Goal: Task Accomplishment & Management: Use online tool/utility

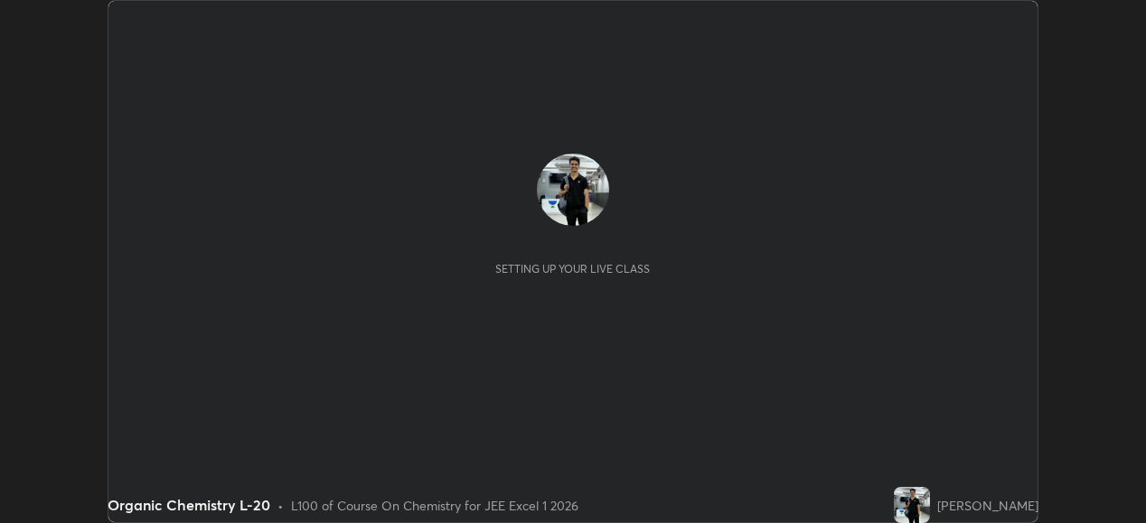
scroll to position [523, 1145]
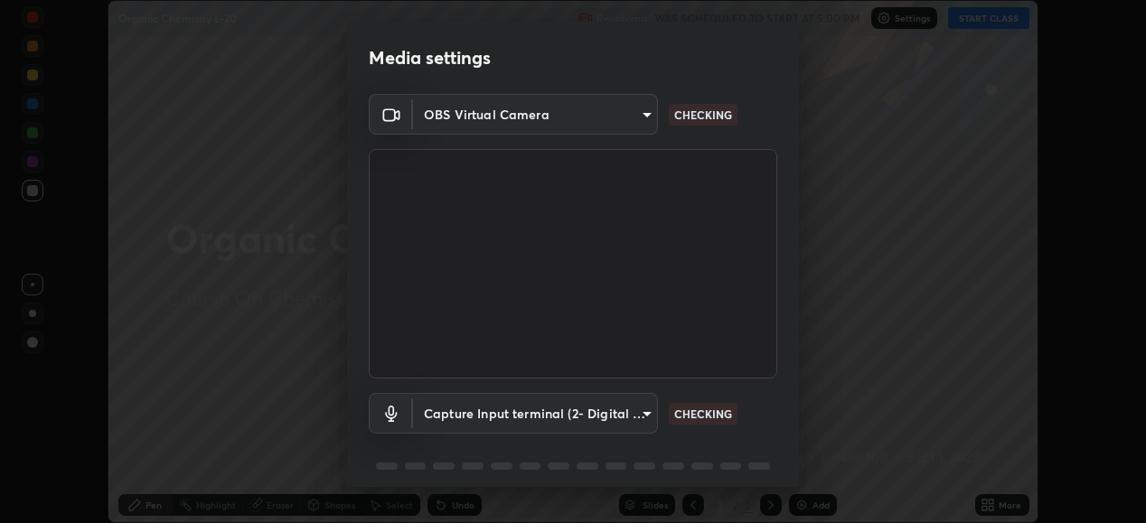
type input "ef407f58ae65e10c1af5a040b6eccf178273e27ca296938399710cc3d85b5032"
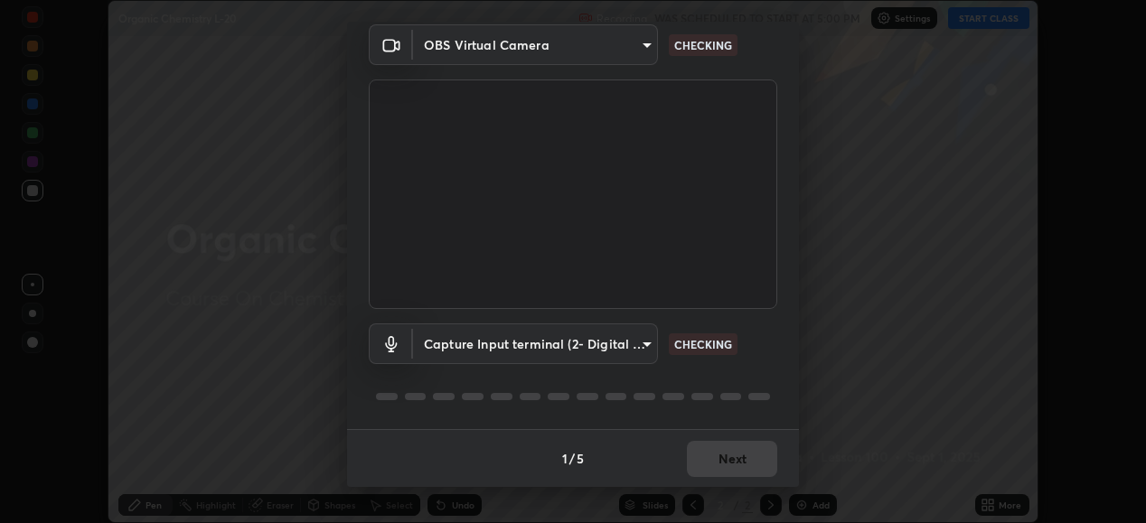
click at [644, 348] on body "Erase all Organic Chemistry L-20 Recording WAS SCHEDULED TO START AT 5:00 PM Se…" at bounding box center [573, 261] width 1146 height 523
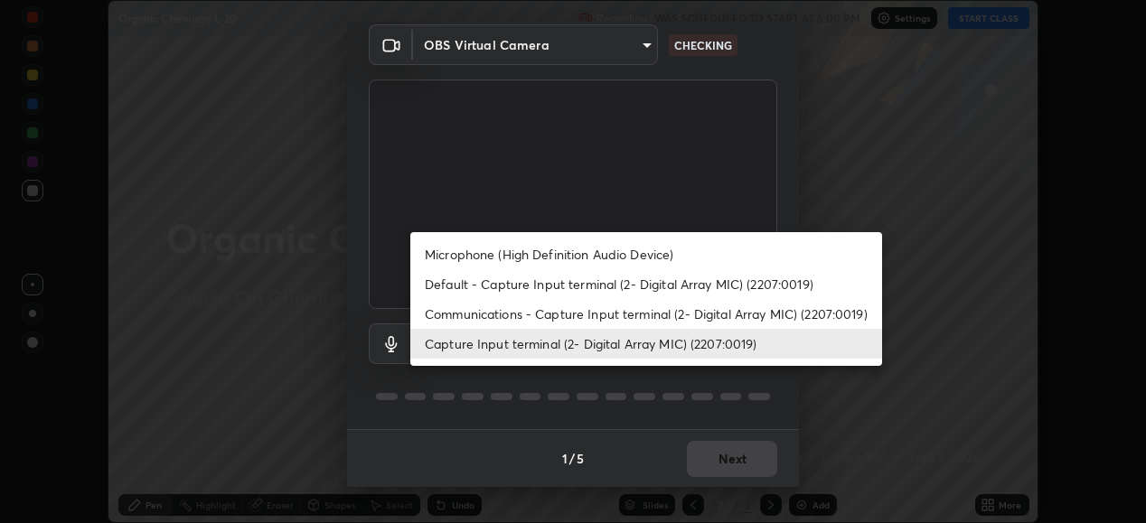
click at [632, 313] on li "Communications - Capture Input terminal (2- Digital Array MIC) (2207:0019)" at bounding box center [646, 314] width 472 height 30
type input "communications"
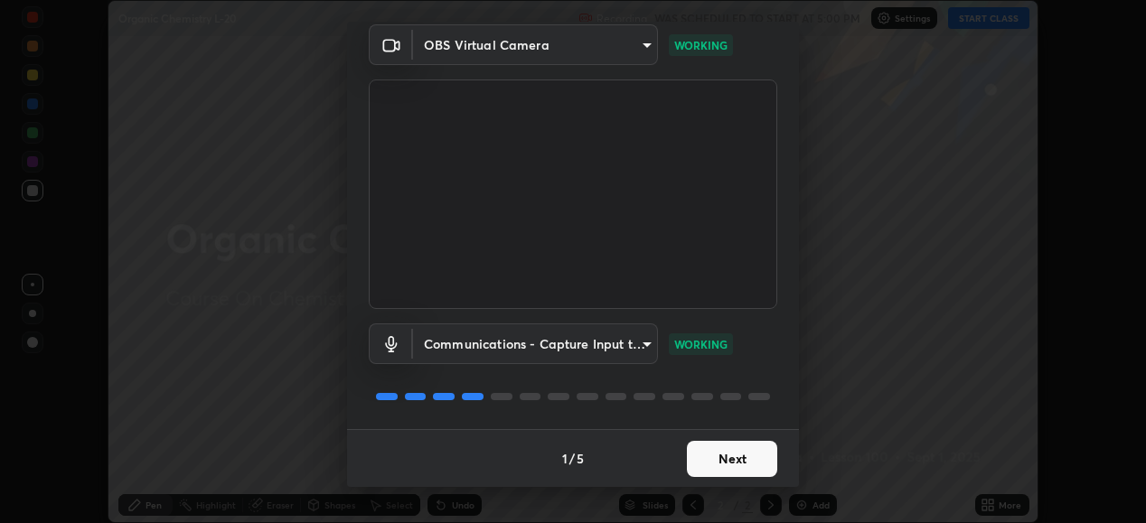
click at [732, 455] on button "Next" at bounding box center [732, 459] width 90 height 36
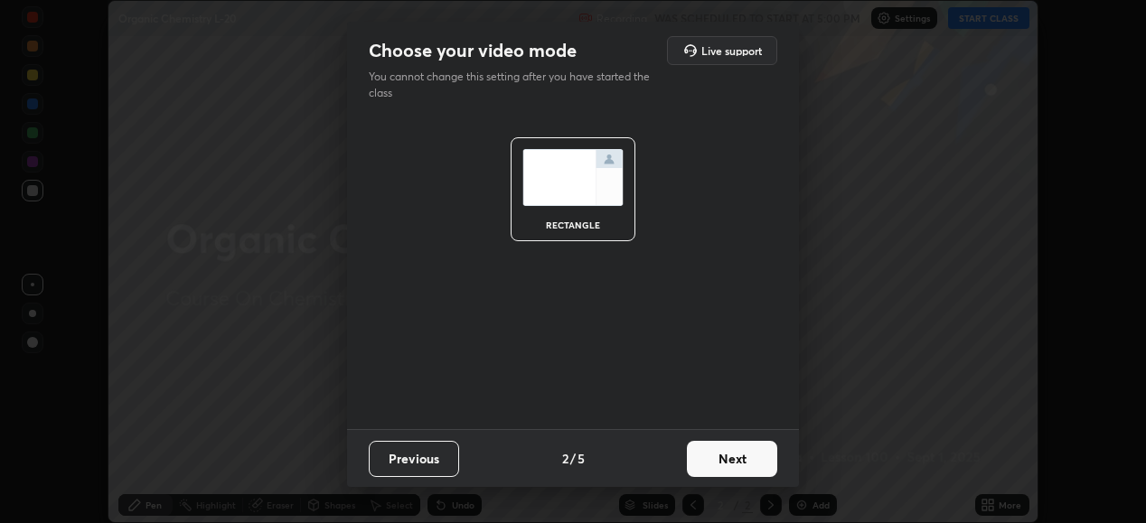
click at [738, 459] on button "Next" at bounding box center [732, 459] width 90 height 36
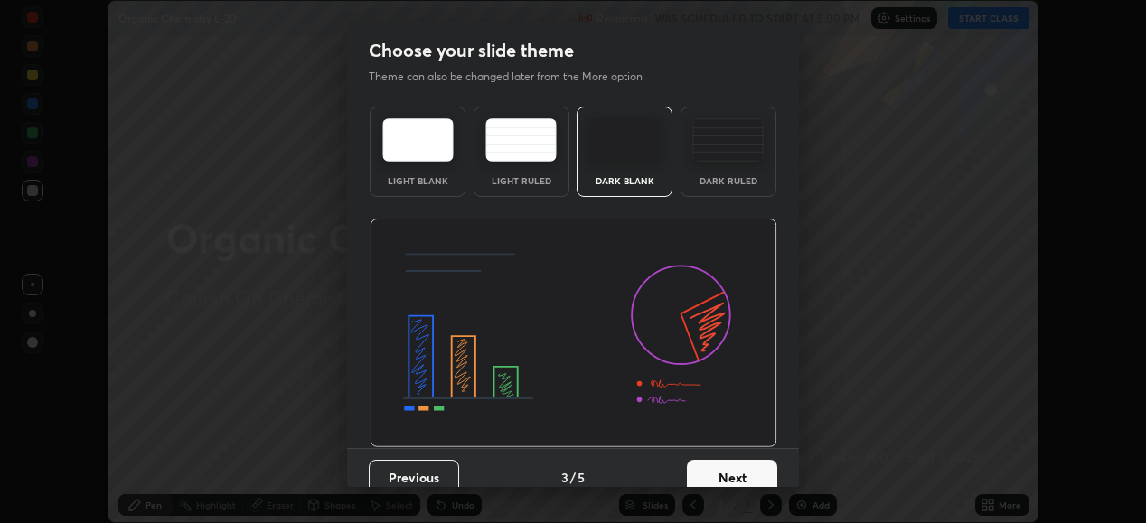
scroll to position [19, 0]
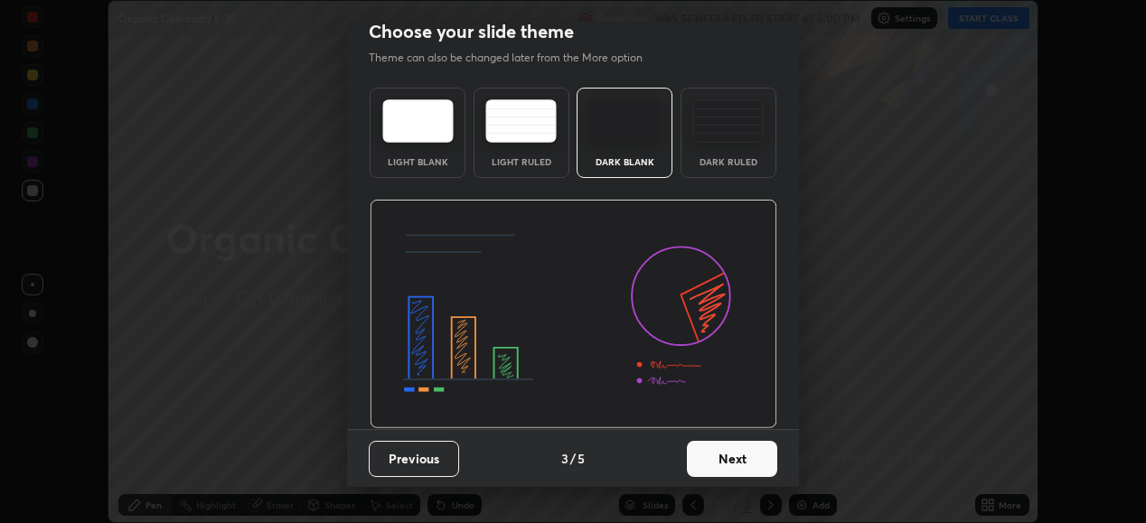
click at [726, 448] on button "Next" at bounding box center [732, 459] width 90 height 36
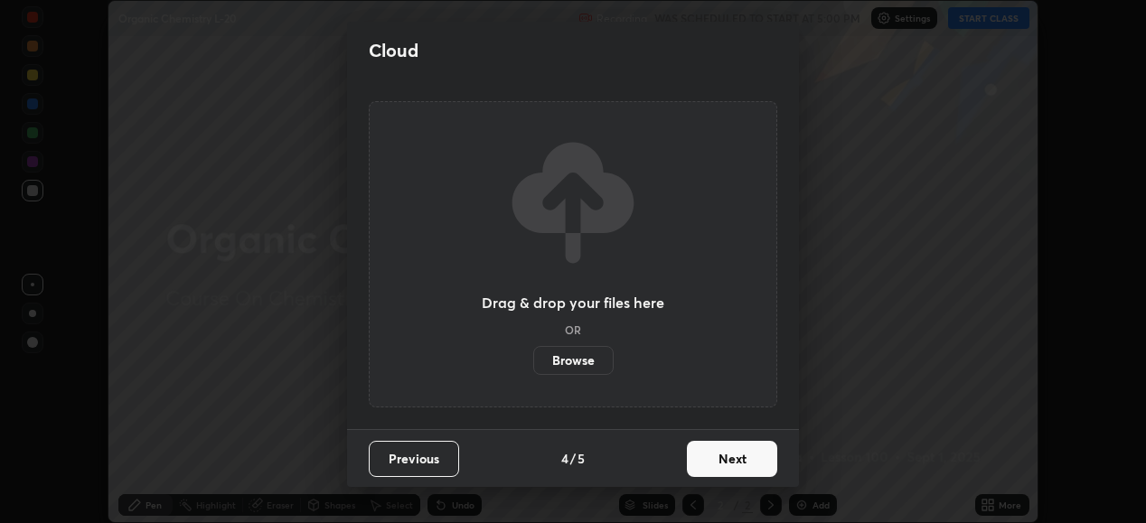
scroll to position [0, 0]
click at [721, 450] on button "Next" at bounding box center [732, 459] width 90 height 36
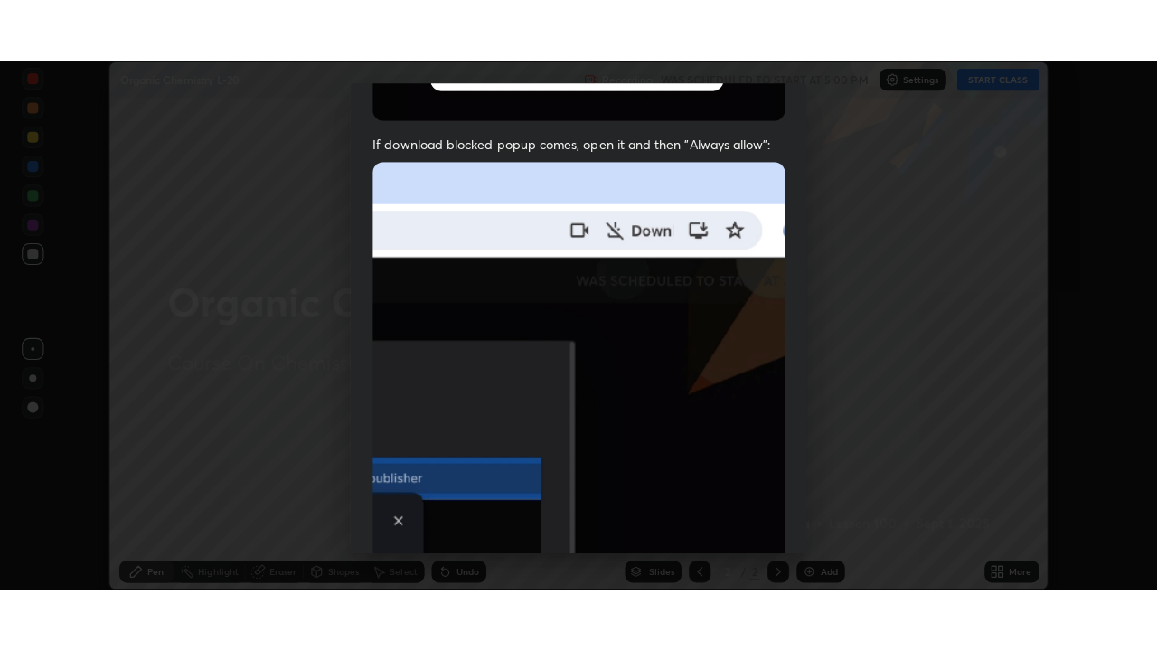
scroll to position [438, 0]
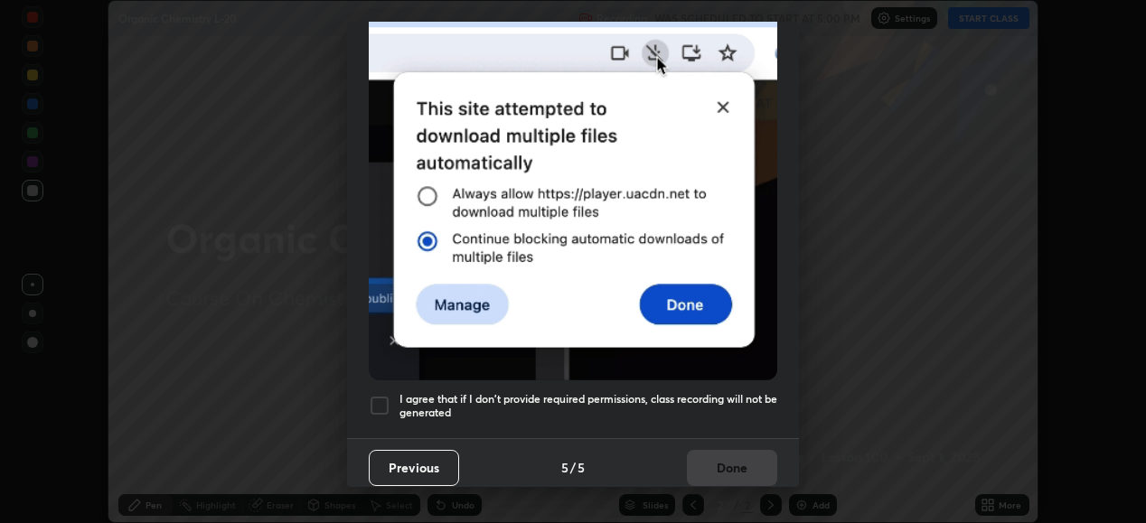
click at [386, 395] on div at bounding box center [380, 406] width 22 height 22
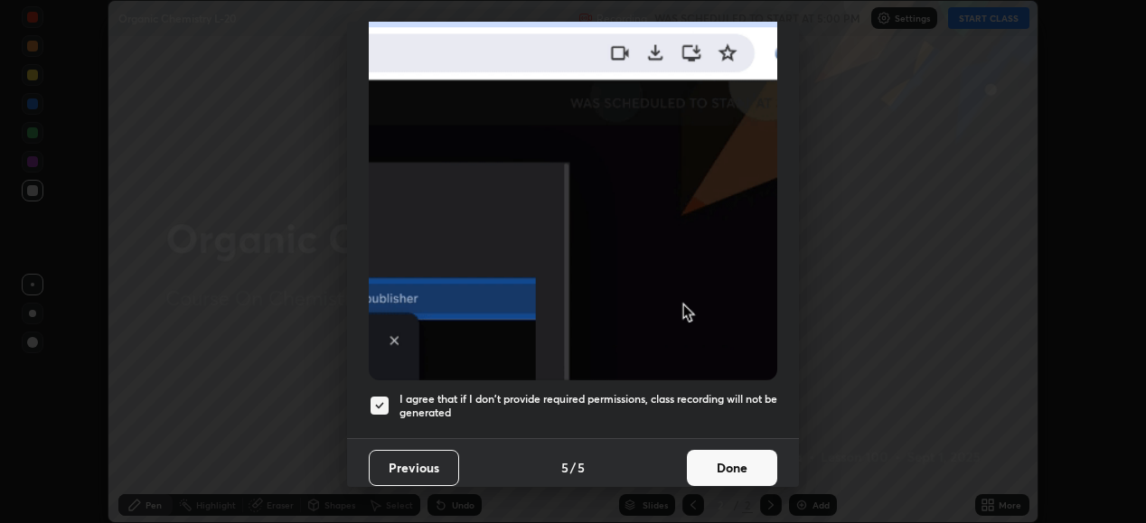
click at [718, 466] on button "Done" at bounding box center [732, 468] width 90 height 36
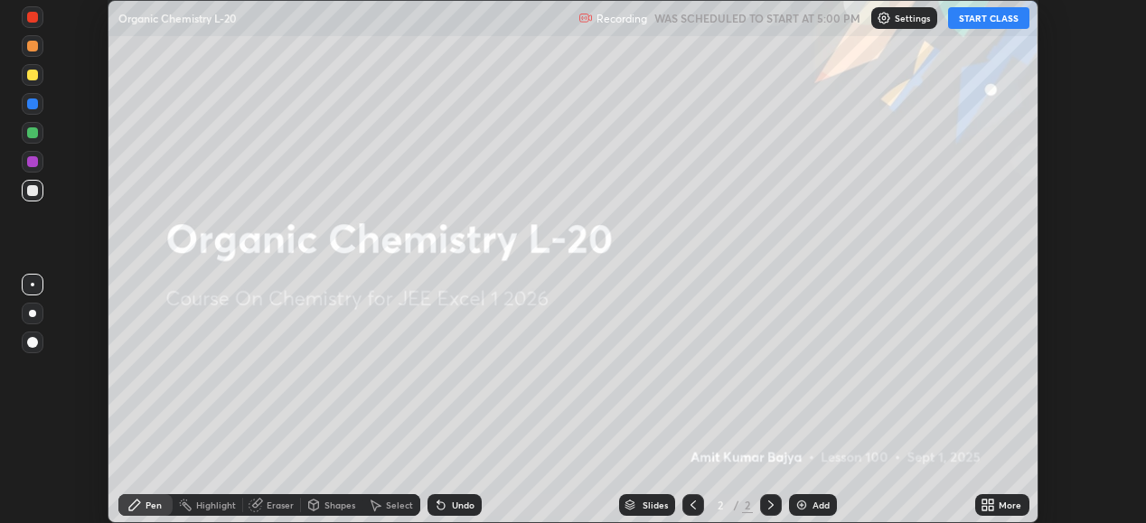
click at [813, 502] on div "Add" at bounding box center [821, 505] width 17 height 9
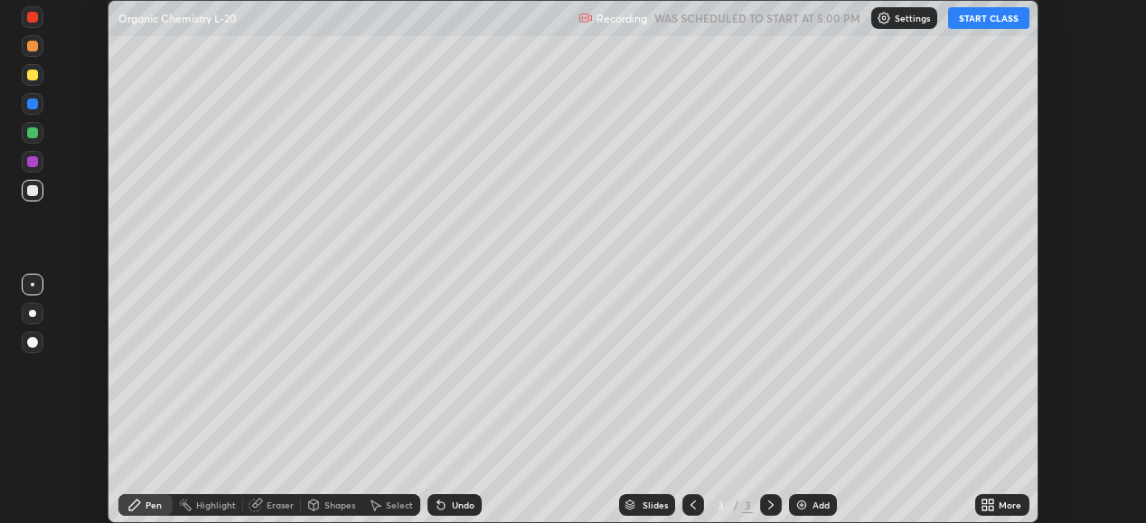
click at [992, 502] on icon at bounding box center [991, 502] width 5 height 5
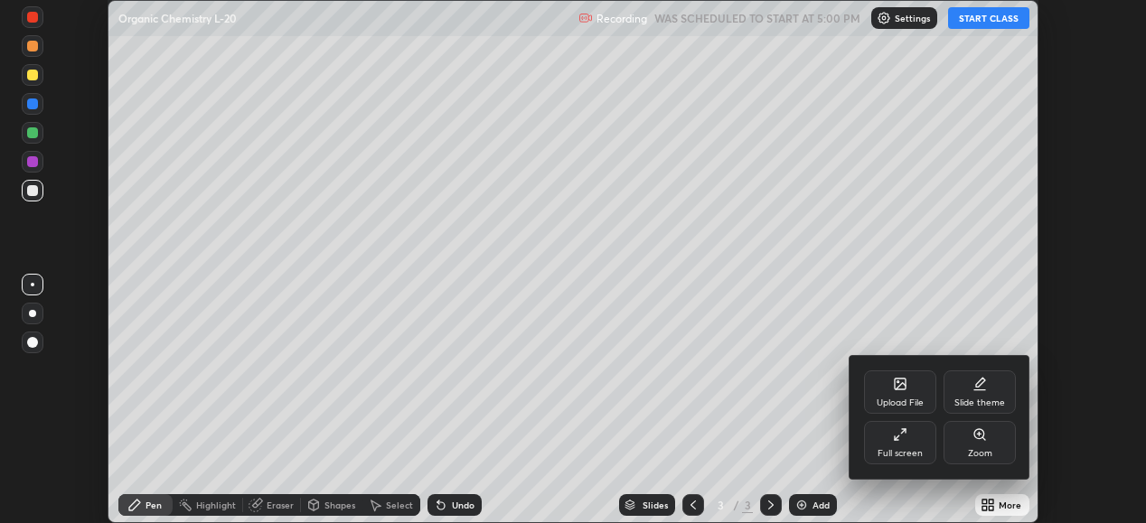
click at [914, 439] on div "Full screen" at bounding box center [900, 442] width 72 height 43
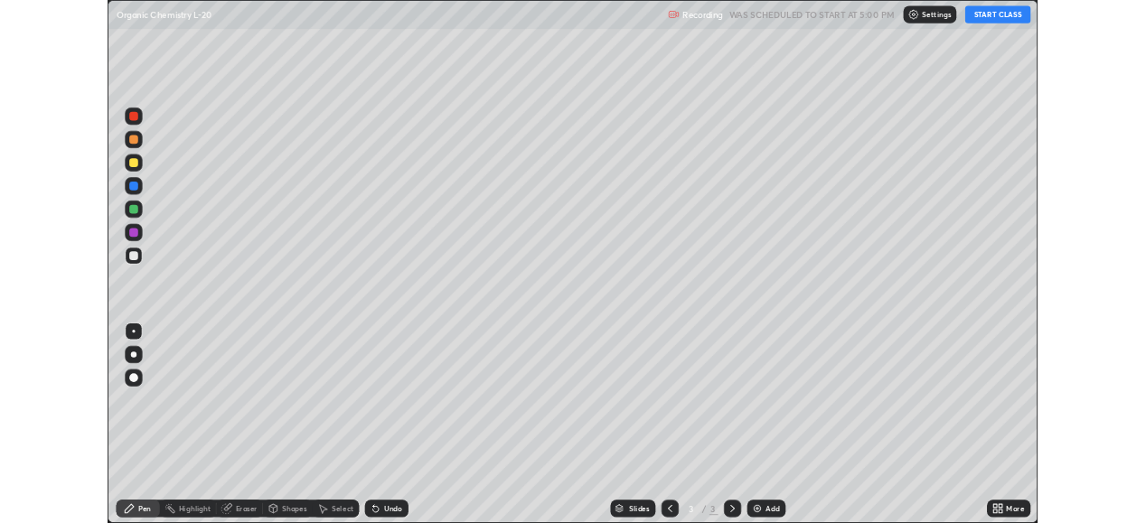
scroll to position [651, 1157]
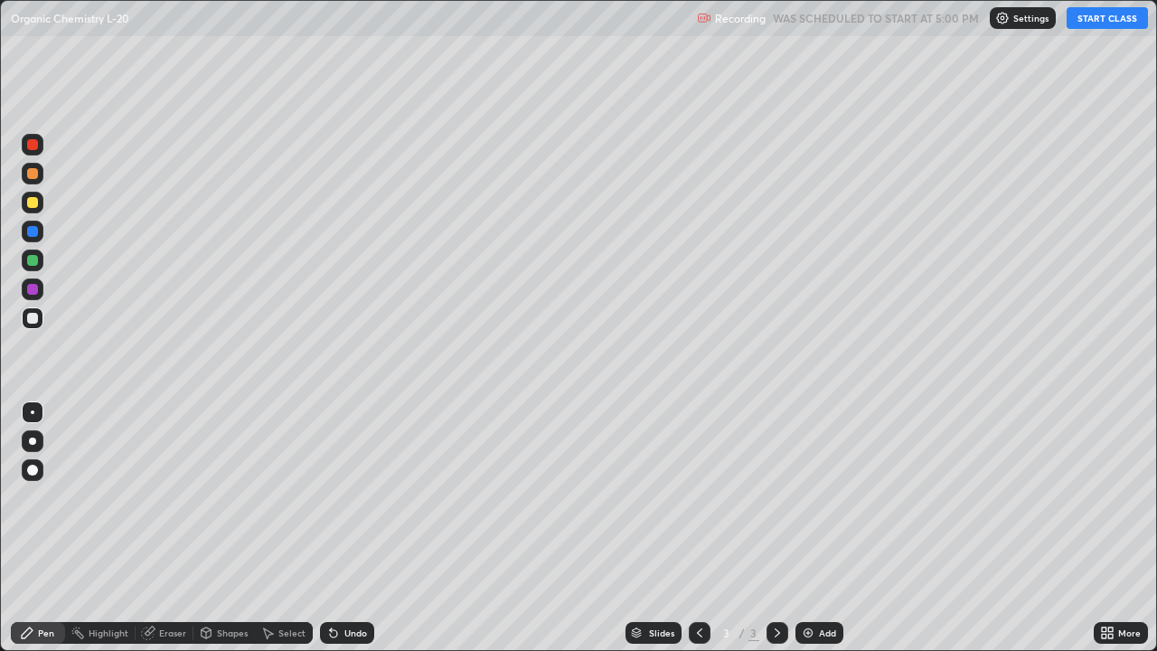
click at [1100, 27] on button "START CLASS" at bounding box center [1107, 18] width 81 height 22
click at [33, 145] on div at bounding box center [32, 144] width 11 height 11
click at [40, 201] on div at bounding box center [33, 203] width 22 height 22
click at [37, 258] on div at bounding box center [32, 260] width 11 height 11
click at [40, 201] on div at bounding box center [33, 203] width 22 height 22
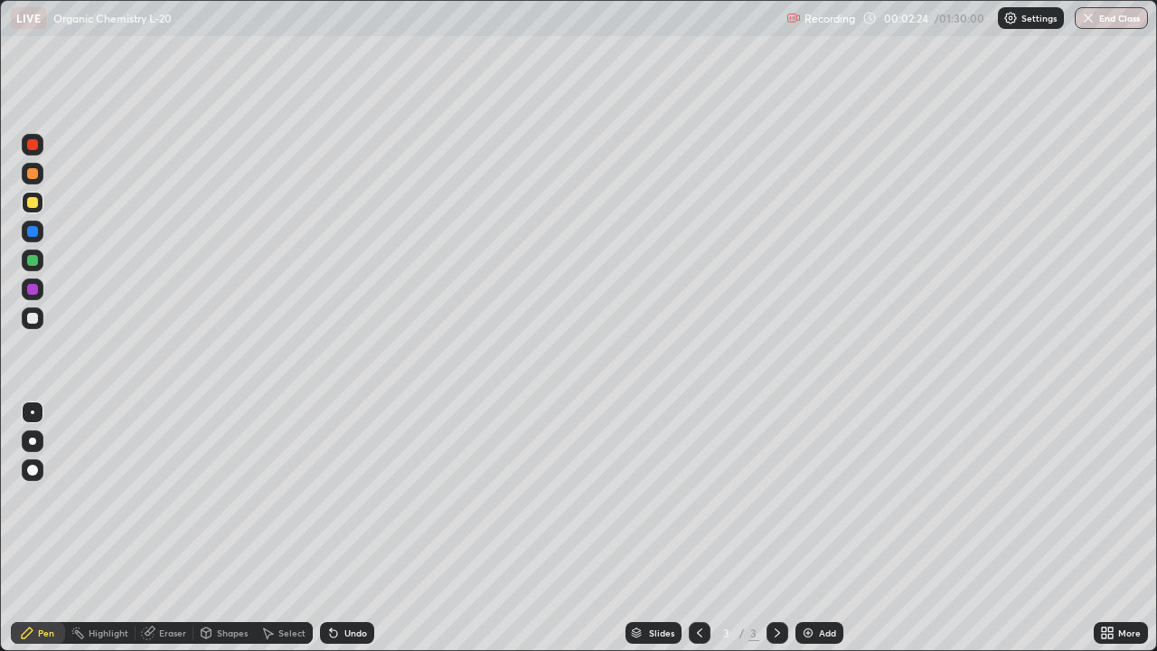
click at [36, 232] on div at bounding box center [32, 231] width 11 height 11
click at [36, 202] on div at bounding box center [32, 202] width 11 height 11
click at [39, 173] on div at bounding box center [33, 174] width 22 height 22
click at [42, 317] on div at bounding box center [33, 318] width 22 height 22
click at [40, 203] on div at bounding box center [33, 203] width 22 height 22
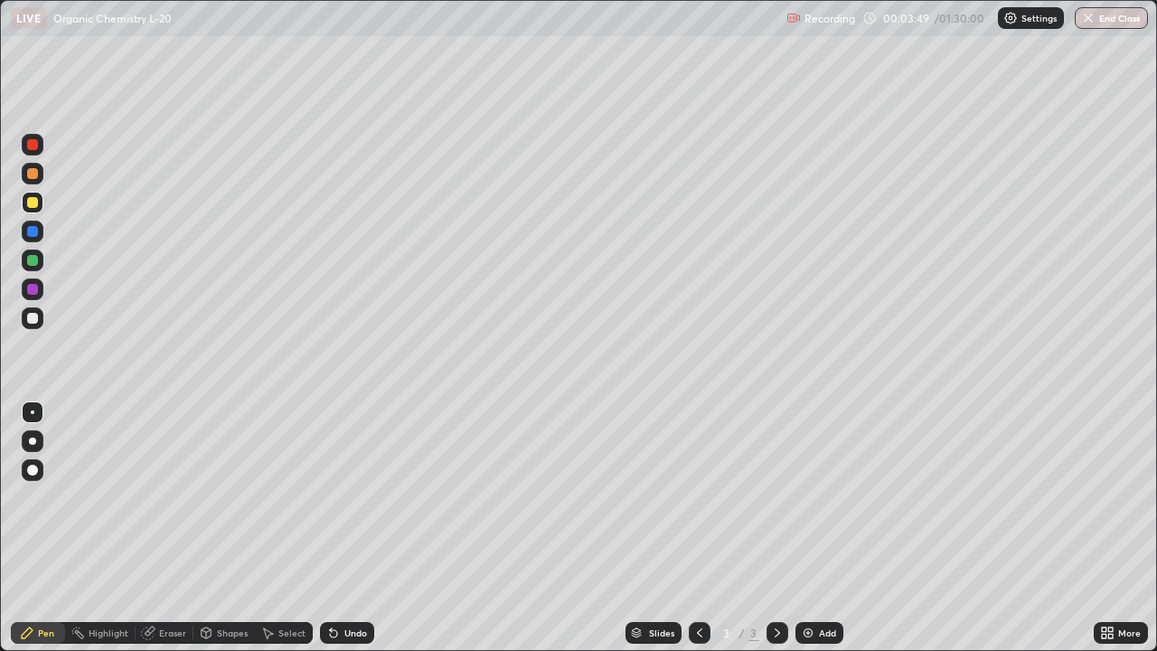
click at [42, 260] on div at bounding box center [33, 260] width 22 height 22
click at [41, 149] on div at bounding box center [33, 145] width 22 height 22
click at [42, 319] on div at bounding box center [33, 318] width 22 height 22
click at [41, 292] on div at bounding box center [33, 289] width 22 height 22
click at [39, 258] on div at bounding box center [33, 260] width 22 height 22
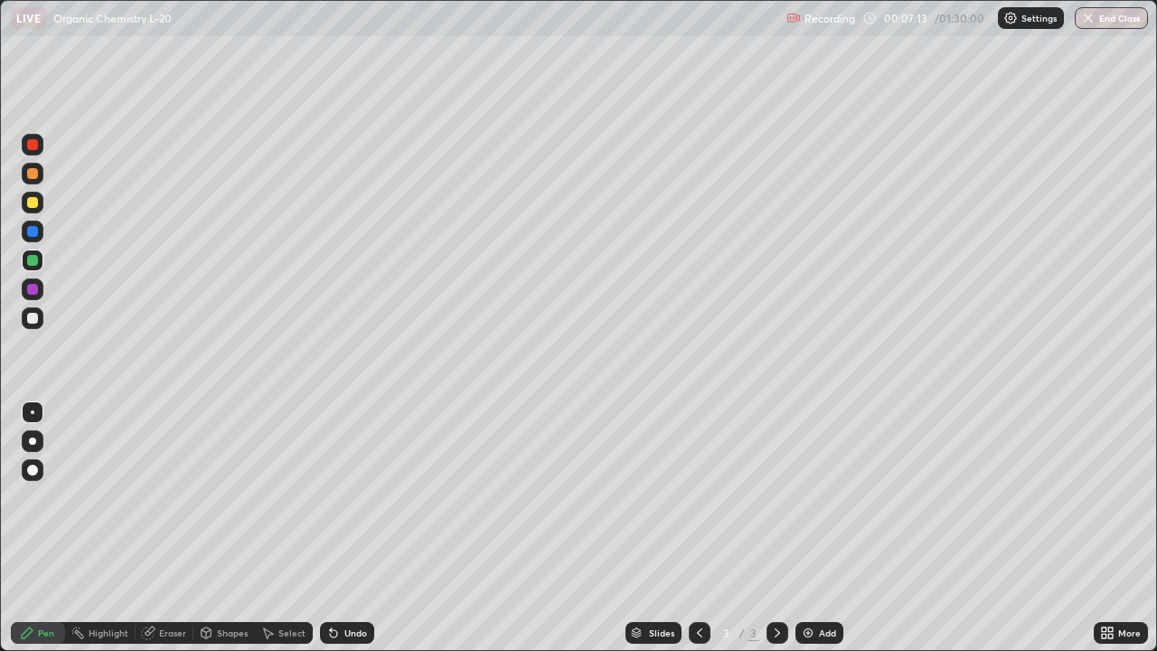
click at [46, 322] on div at bounding box center [32, 318] width 29 height 29
click at [825, 522] on div "Add" at bounding box center [827, 632] width 17 height 9
click at [33, 202] on div at bounding box center [32, 202] width 11 height 11
click at [35, 173] on div at bounding box center [32, 173] width 11 height 11
click at [42, 263] on div at bounding box center [33, 260] width 22 height 22
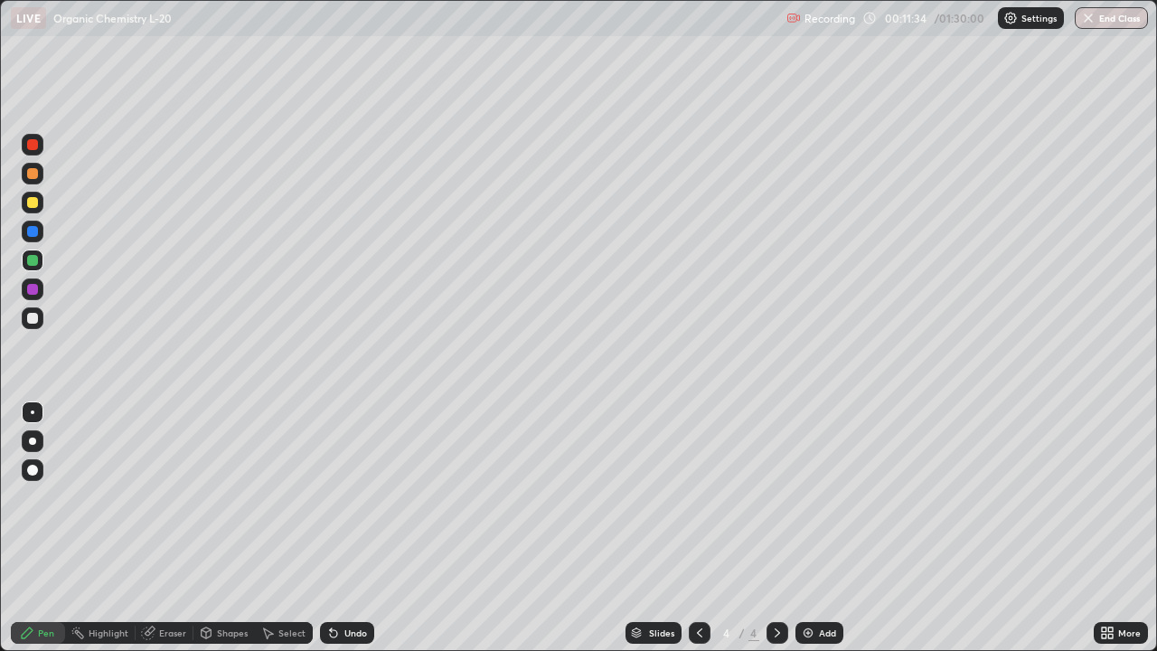
click at [41, 285] on div at bounding box center [33, 289] width 22 height 22
click at [41, 262] on div at bounding box center [33, 260] width 22 height 22
click at [33, 318] on div at bounding box center [32, 318] width 11 height 11
click at [822, 522] on div "Add" at bounding box center [827, 632] width 17 height 9
click at [40, 290] on div at bounding box center [33, 289] width 22 height 22
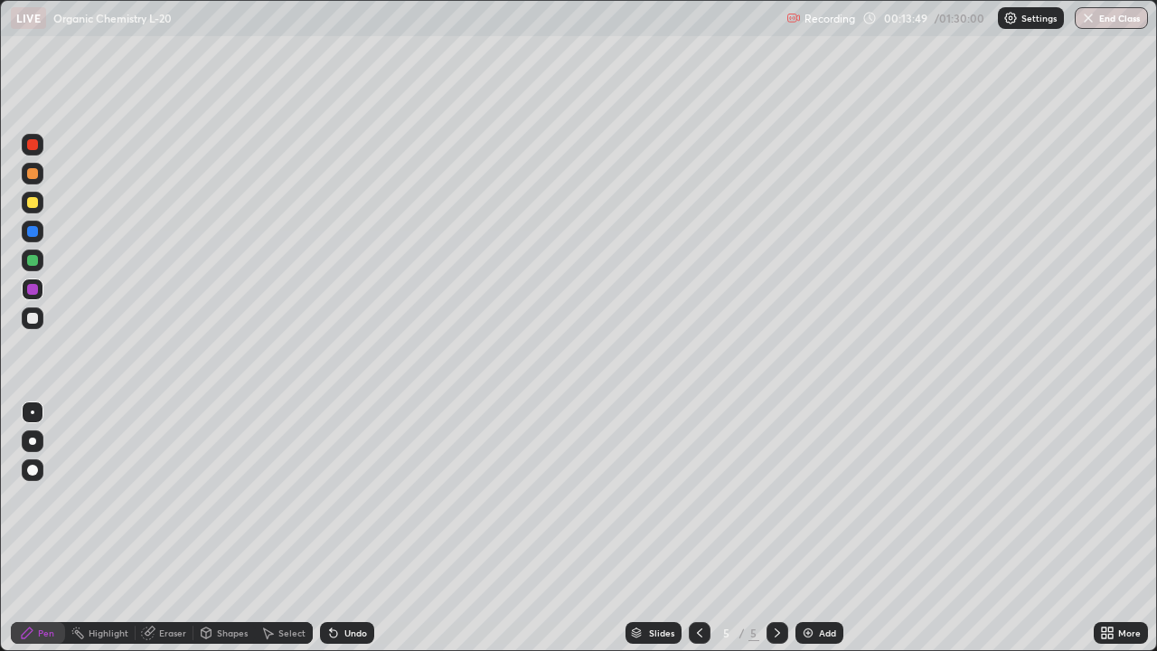
click at [42, 176] on div at bounding box center [33, 174] width 22 height 22
click at [42, 203] on div at bounding box center [33, 203] width 22 height 22
click at [36, 260] on div at bounding box center [32, 260] width 11 height 11
click at [37, 146] on div at bounding box center [32, 144] width 11 height 11
click at [39, 259] on div at bounding box center [33, 260] width 22 height 22
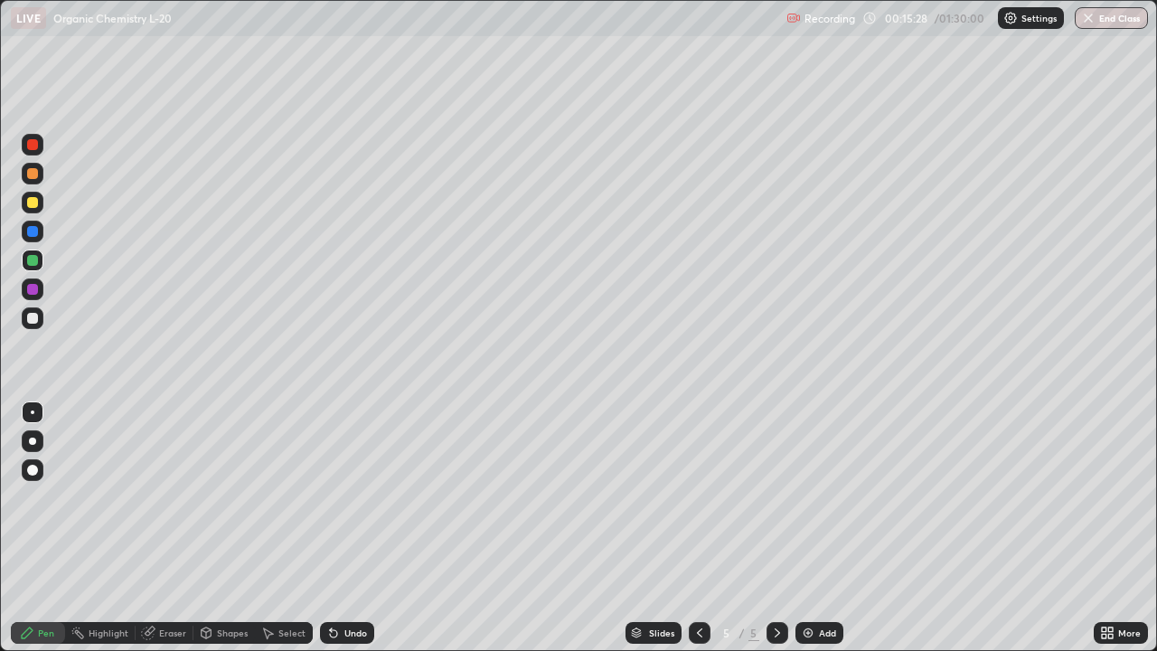
click at [41, 225] on div at bounding box center [33, 232] width 22 height 22
click at [42, 147] on div at bounding box center [33, 145] width 22 height 22
click at [39, 294] on div at bounding box center [33, 289] width 22 height 22
click at [42, 148] on div at bounding box center [33, 145] width 22 height 22
click at [814, 522] on div "Add" at bounding box center [819, 633] width 48 height 22
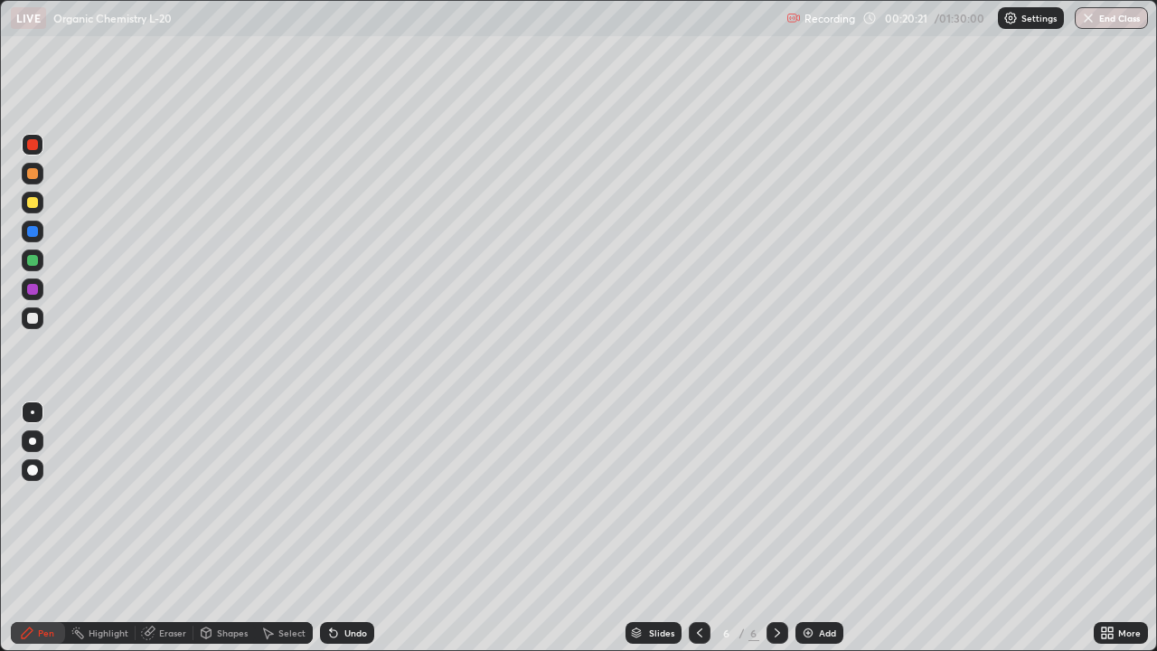
click at [41, 202] on div at bounding box center [33, 203] width 22 height 22
click at [37, 147] on div at bounding box center [32, 144] width 11 height 11
click at [33, 145] on div at bounding box center [32, 144] width 11 height 11
click at [39, 259] on div at bounding box center [33, 260] width 22 height 22
click at [39, 230] on div at bounding box center [33, 232] width 22 height 22
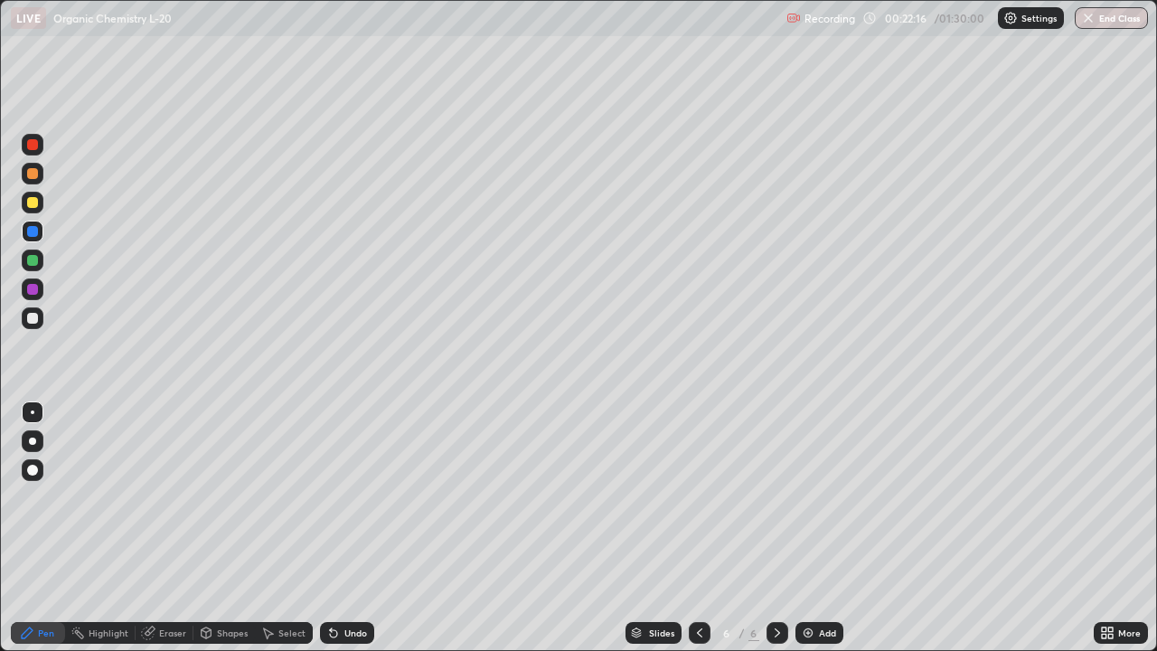
click at [40, 291] on div at bounding box center [33, 289] width 22 height 22
click at [40, 258] on div at bounding box center [33, 260] width 22 height 22
click at [42, 202] on div at bounding box center [33, 203] width 22 height 22
click at [39, 288] on div at bounding box center [33, 289] width 22 height 22
click at [39, 201] on div at bounding box center [33, 203] width 22 height 22
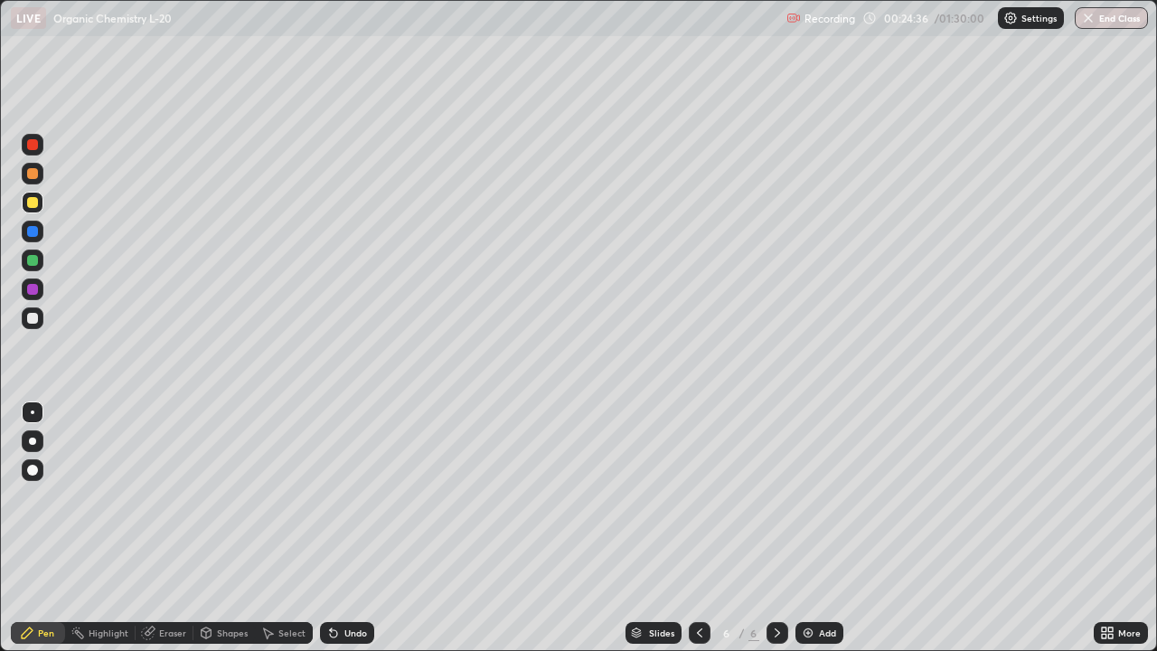
click at [41, 145] on div at bounding box center [33, 145] width 22 height 22
click at [369, 522] on div "Undo" at bounding box center [347, 633] width 54 height 22
click at [371, 522] on div "Undo" at bounding box center [347, 633] width 54 height 22
click at [383, 522] on div "Slides 6 / 6 Add" at bounding box center [734, 633] width 720 height 36
click at [363, 522] on div "Undo" at bounding box center [355, 632] width 23 height 9
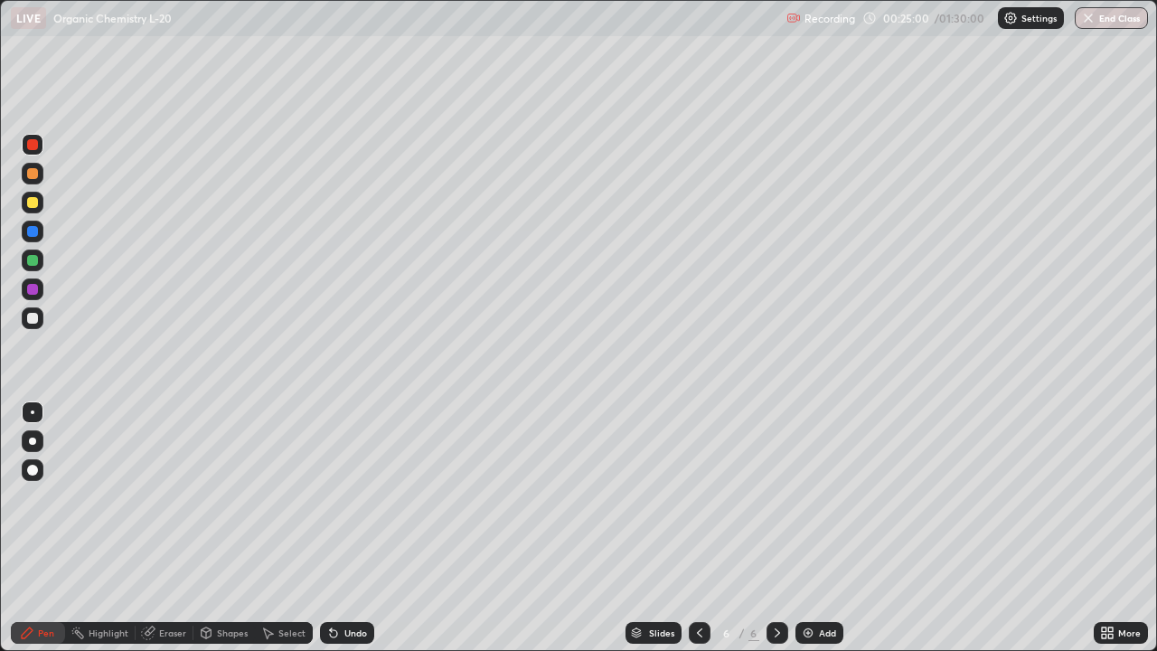
click at [39, 202] on div at bounding box center [33, 203] width 22 height 22
click at [34, 260] on div at bounding box center [32, 260] width 11 height 11
click at [38, 317] on div at bounding box center [33, 318] width 22 height 22
click at [40, 261] on div at bounding box center [33, 260] width 22 height 22
click at [34, 318] on div at bounding box center [32, 318] width 11 height 11
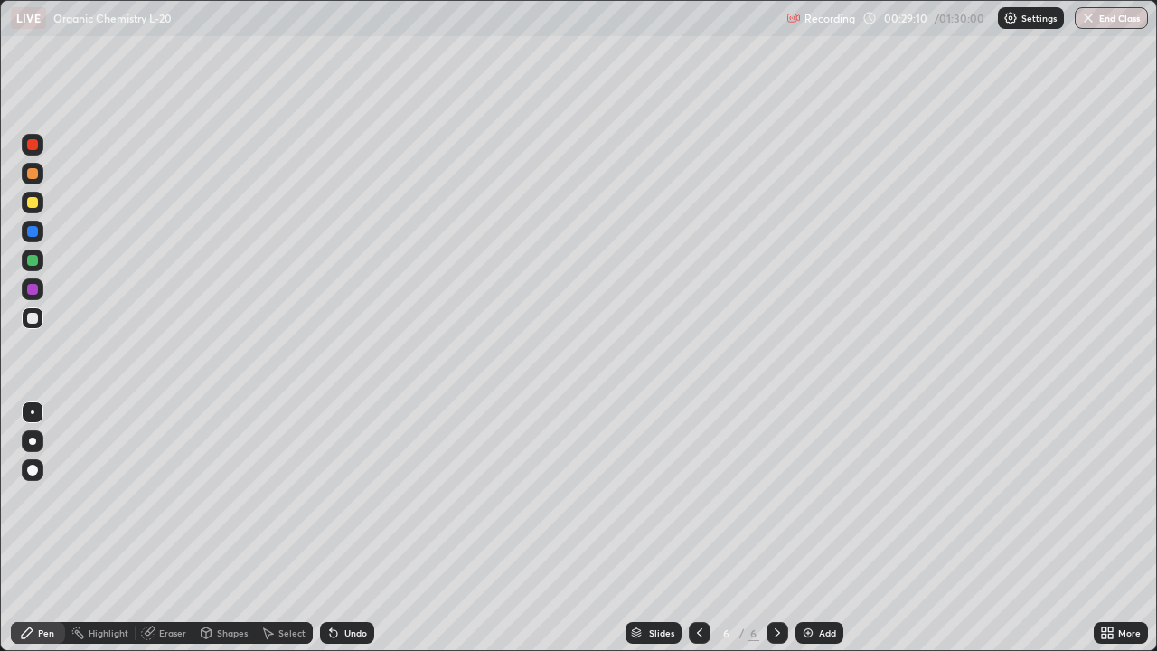
click at [45, 288] on div at bounding box center [32, 289] width 29 height 29
click at [33, 260] on div at bounding box center [32, 260] width 11 height 11
click at [42, 313] on div at bounding box center [33, 318] width 22 height 22
click at [33, 260] on div at bounding box center [32, 260] width 11 height 11
click at [41, 287] on div at bounding box center [33, 289] width 22 height 22
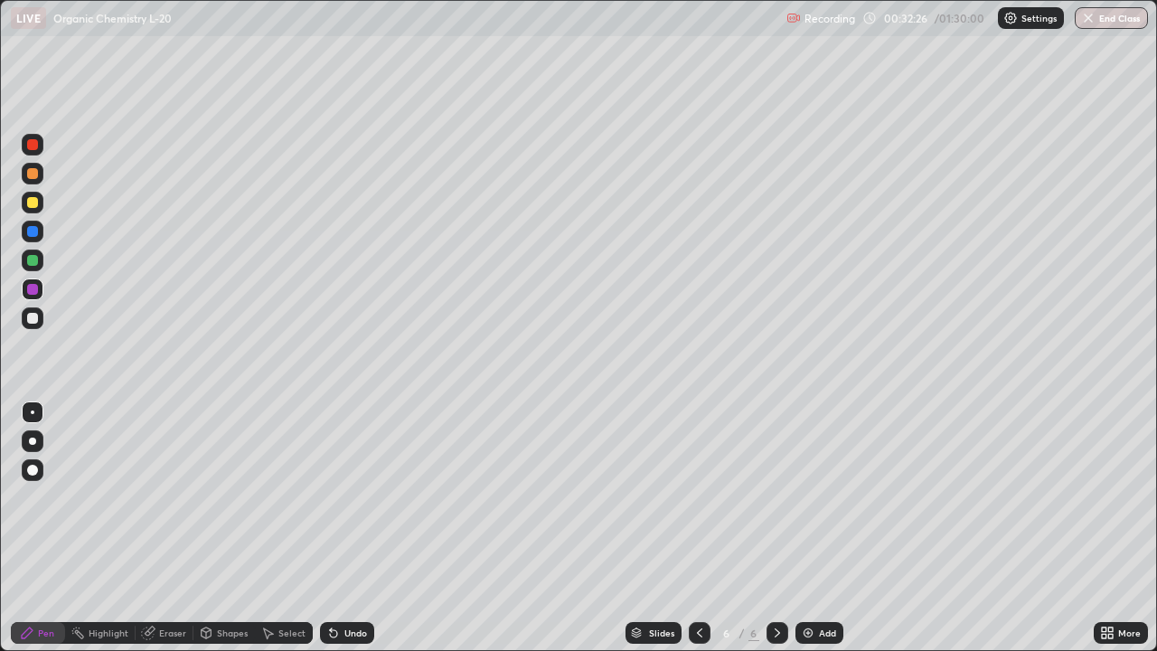
click at [40, 312] on div at bounding box center [33, 318] width 22 height 22
click at [48, 292] on div "Erase all" at bounding box center [32, 325] width 43 height 579
click at [44, 290] on div at bounding box center [32, 289] width 29 height 29
click at [40, 318] on div at bounding box center [33, 318] width 22 height 22
click at [41, 291] on div at bounding box center [33, 289] width 22 height 22
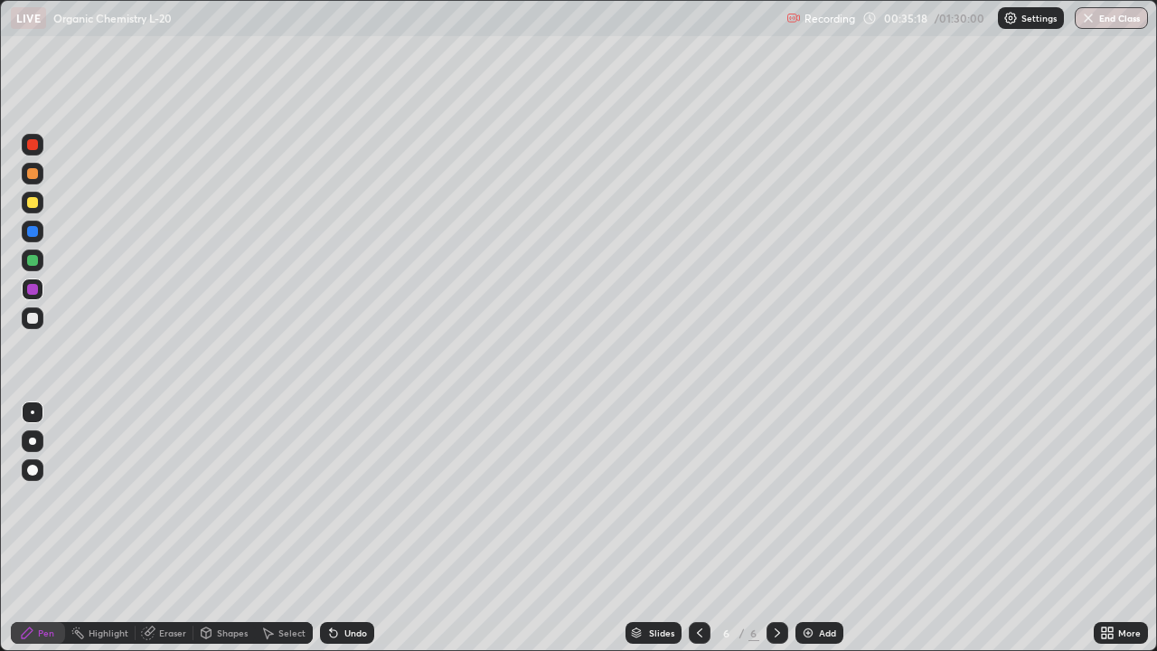
click at [33, 314] on div at bounding box center [32, 318] width 11 height 11
click at [36, 261] on div at bounding box center [32, 260] width 11 height 11
click at [817, 522] on div "Add" at bounding box center [819, 633] width 48 height 22
click at [40, 228] on div at bounding box center [33, 232] width 22 height 22
click at [36, 205] on div at bounding box center [32, 202] width 11 height 11
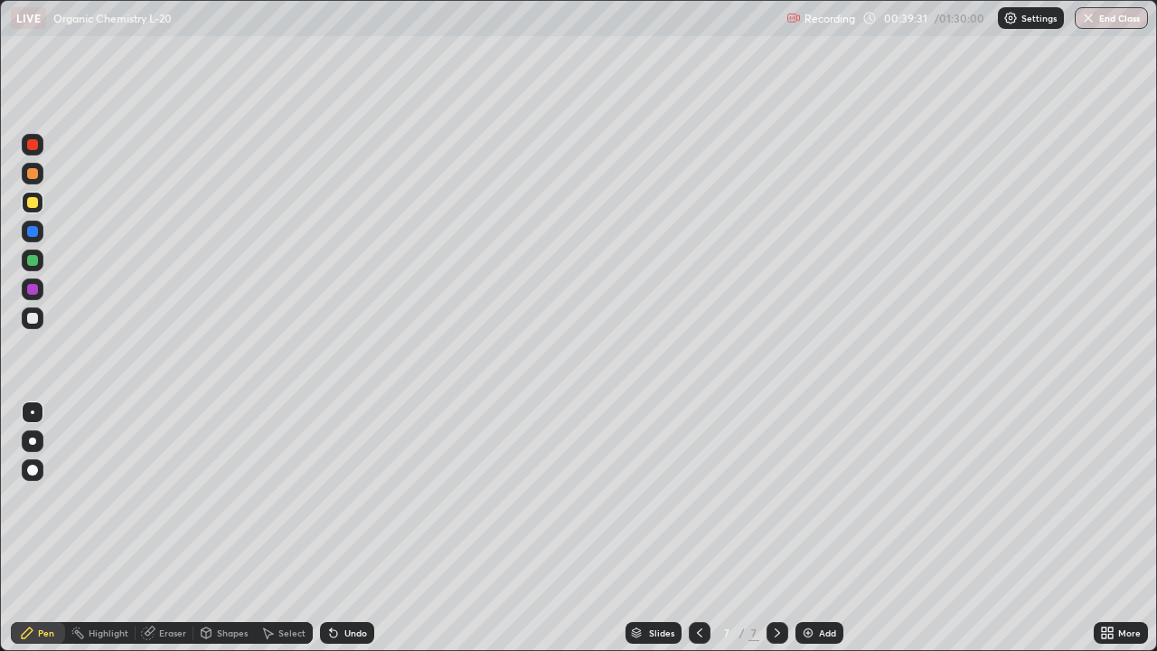
click at [41, 173] on div at bounding box center [33, 174] width 22 height 22
click at [360, 522] on div "Undo" at bounding box center [355, 632] width 23 height 9
click at [366, 522] on div "Undo" at bounding box center [347, 633] width 54 height 22
click at [42, 261] on div at bounding box center [33, 260] width 22 height 22
click at [36, 289] on div at bounding box center [32, 289] width 11 height 11
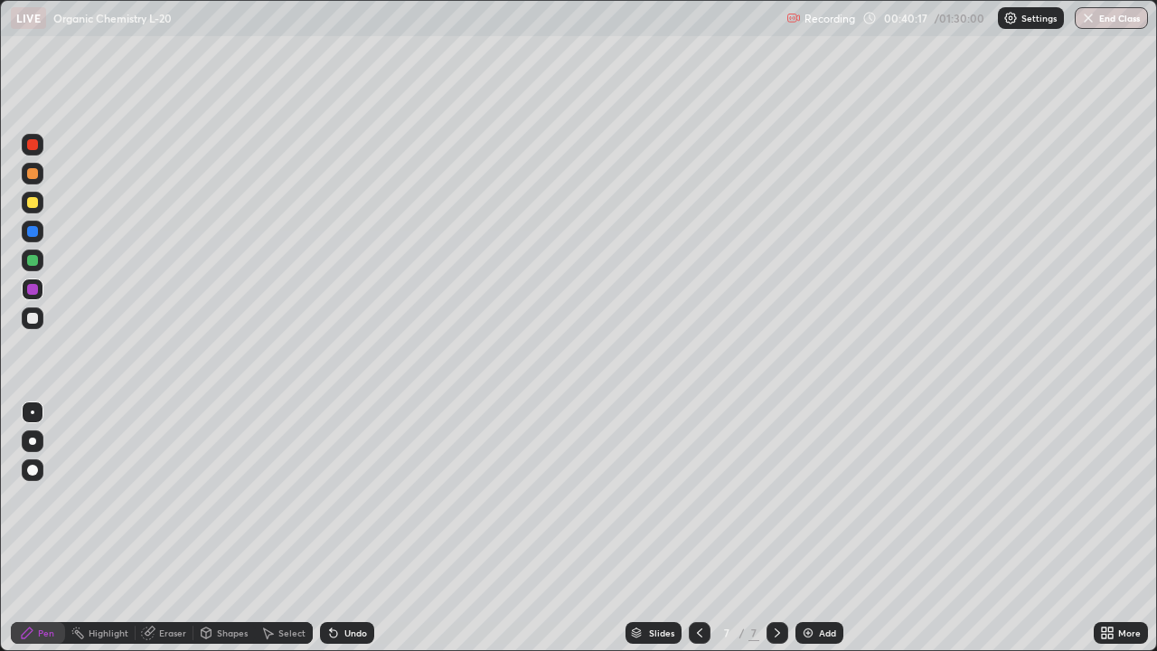
click at [42, 257] on div at bounding box center [33, 260] width 22 height 22
click at [43, 255] on div at bounding box center [32, 260] width 29 height 29
click at [33, 289] on div at bounding box center [32, 289] width 11 height 11
click at [41, 203] on div at bounding box center [33, 203] width 22 height 22
click at [42, 174] on div at bounding box center [33, 174] width 22 height 22
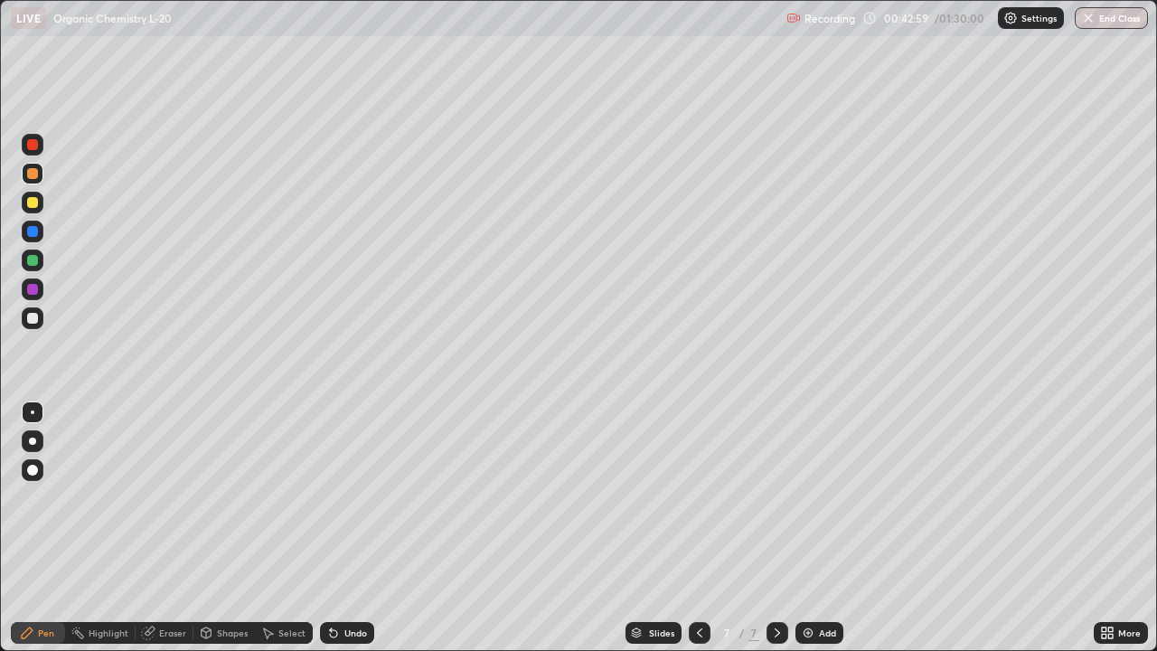
click at [42, 315] on div at bounding box center [33, 318] width 22 height 22
click at [40, 290] on div at bounding box center [33, 289] width 22 height 22
click at [40, 319] on div at bounding box center [33, 318] width 22 height 22
click at [41, 231] on div at bounding box center [33, 232] width 22 height 22
click at [41, 319] on div at bounding box center [33, 318] width 22 height 22
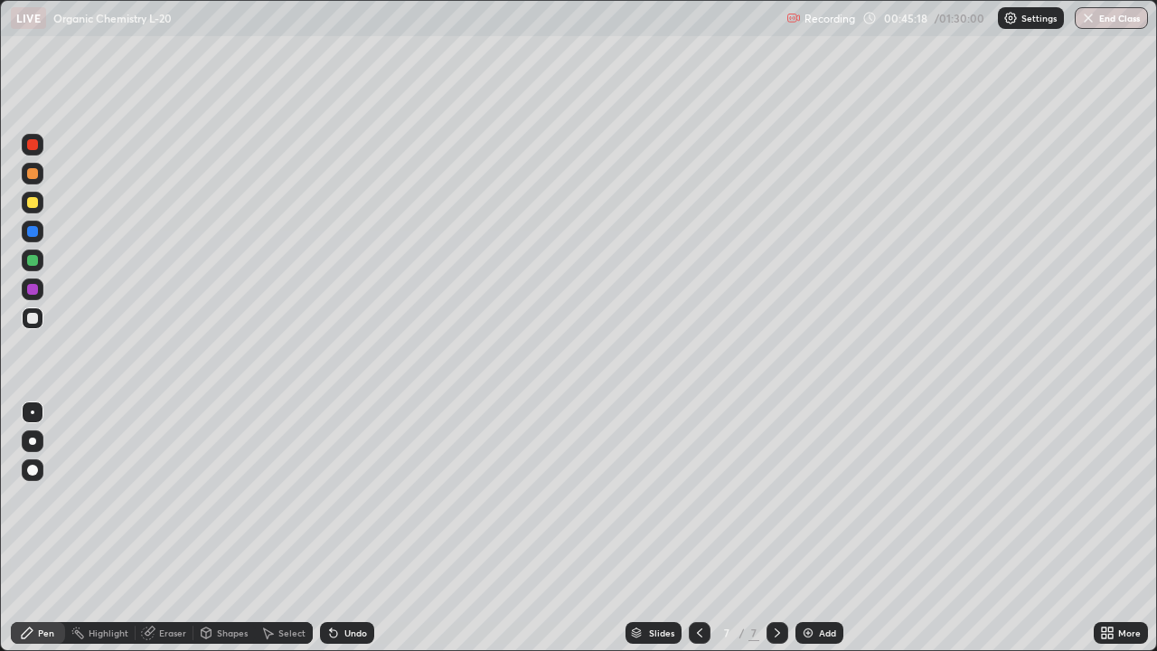
click at [821, 522] on div "Add" at bounding box center [827, 632] width 17 height 9
click at [41, 145] on div at bounding box center [33, 145] width 22 height 22
click at [45, 320] on div at bounding box center [32, 318] width 29 height 29
click at [39, 262] on div at bounding box center [33, 260] width 22 height 22
click at [42, 204] on div at bounding box center [33, 203] width 22 height 22
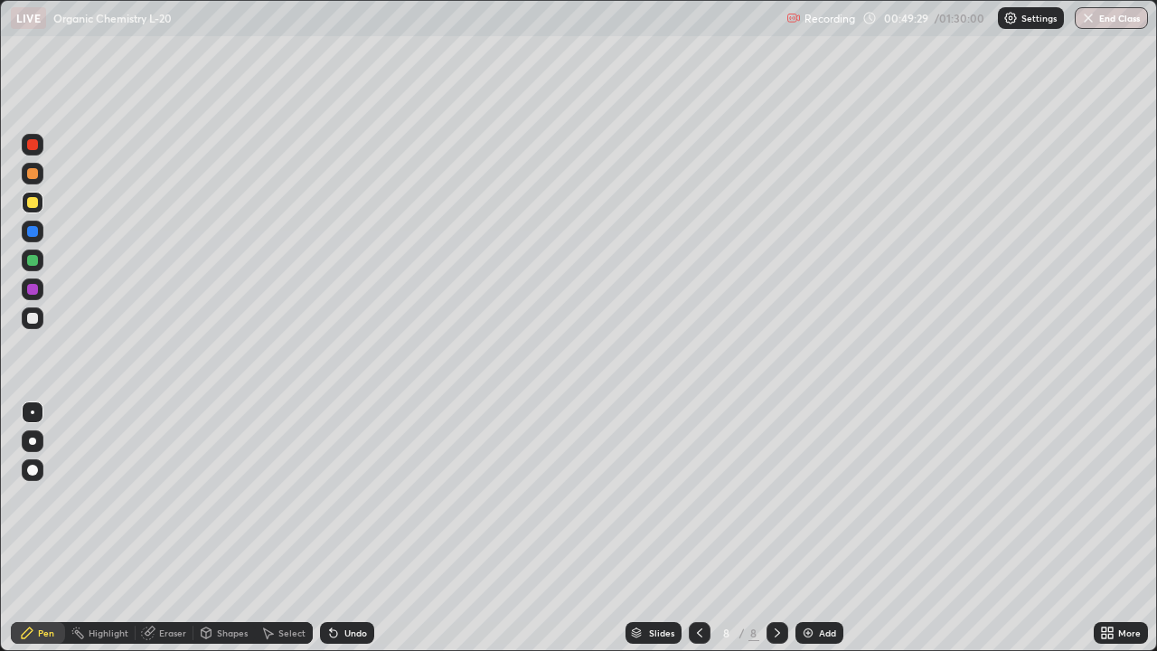
click at [41, 316] on div at bounding box center [33, 318] width 22 height 22
click at [368, 522] on div "Undo" at bounding box center [347, 633] width 54 height 22
click at [370, 522] on div "Undo" at bounding box center [347, 633] width 54 height 22
click at [43, 289] on div at bounding box center [32, 289] width 29 height 29
click at [42, 317] on div at bounding box center [33, 318] width 22 height 22
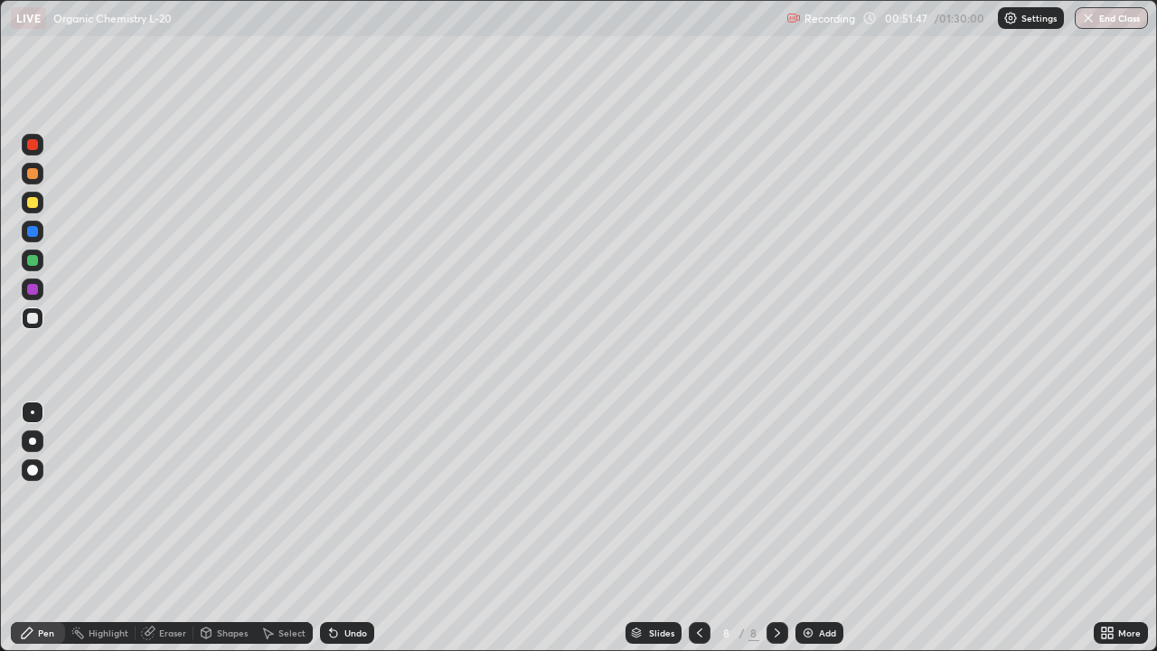
click at [39, 288] on div at bounding box center [33, 289] width 22 height 22
click at [351, 522] on div "Undo" at bounding box center [355, 632] width 23 height 9
click at [368, 522] on div "Undo" at bounding box center [347, 633] width 54 height 22
click at [370, 522] on div "Undo" at bounding box center [347, 633] width 54 height 22
click at [368, 522] on div "Undo" at bounding box center [347, 633] width 54 height 22
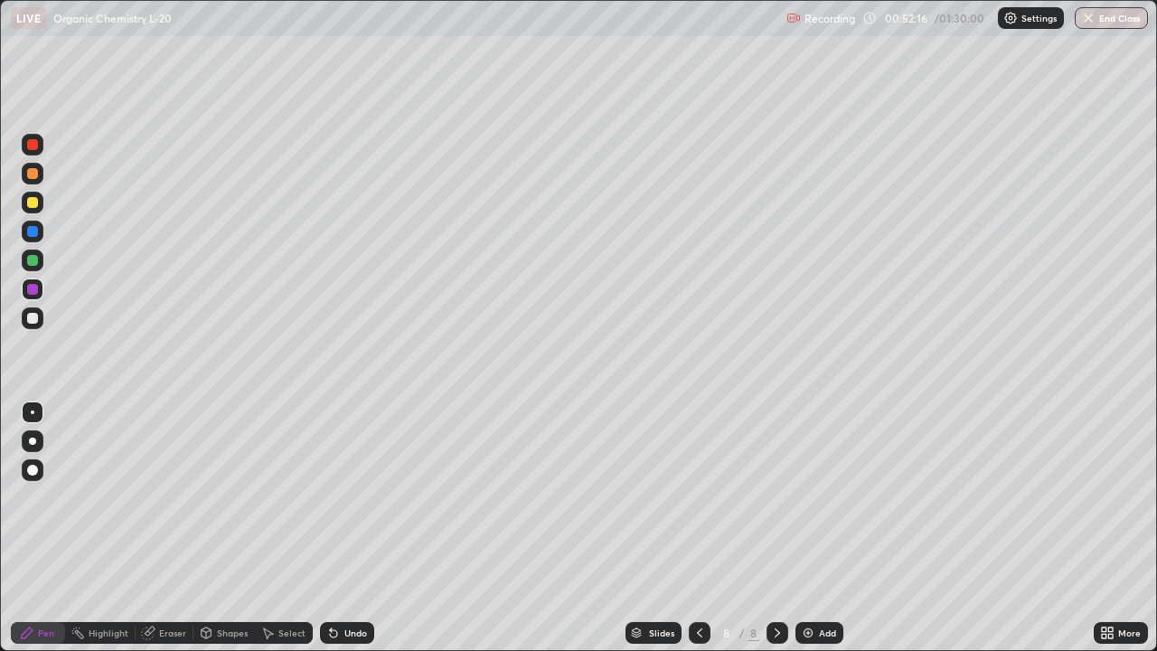
click at [370, 522] on div "Undo" at bounding box center [347, 633] width 54 height 22
click at [369, 522] on div "Undo" at bounding box center [347, 633] width 54 height 22
click at [41, 259] on div at bounding box center [33, 260] width 22 height 22
click at [42, 293] on div at bounding box center [33, 289] width 22 height 22
click at [40, 259] on div at bounding box center [33, 260] width 22 height 22
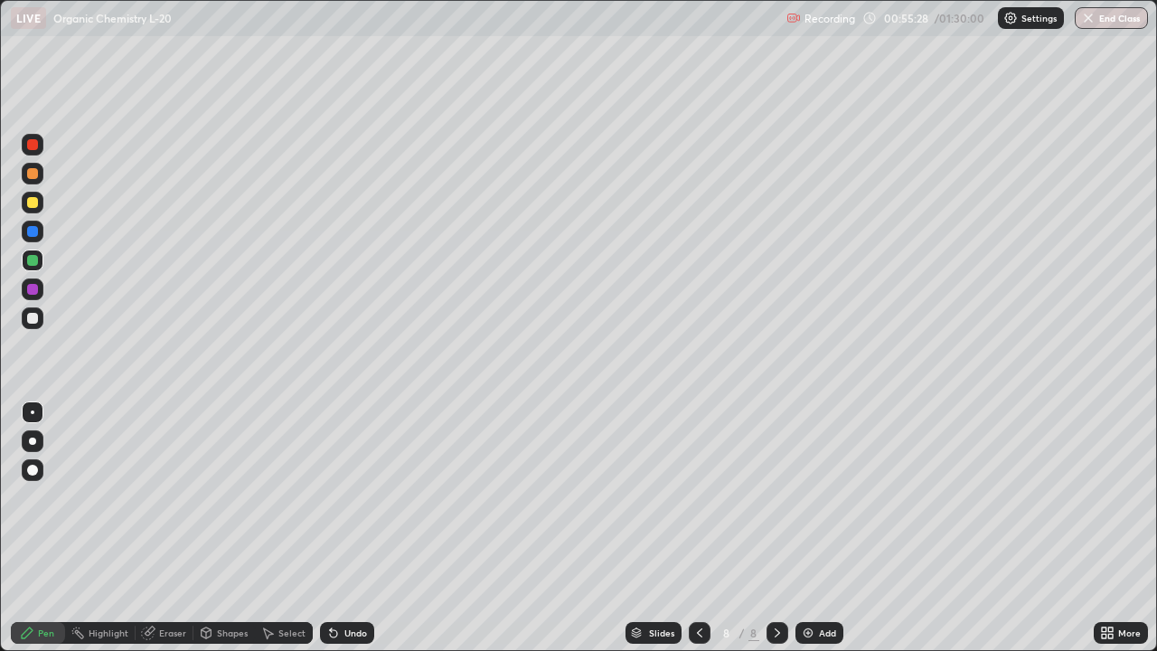
click at [42, 317] on div at bounding box center [33, 318] width 22 height 22
click at [828, 522] on div "Add" at bounding box center [827, 632] width 17 height 9
click at [41, 148] on div at bounding box center [33, 145] width 22 height 22
click at [34, 175] on div at bounding box center [32, 173] width 11 height 11
click at [37, 317] on div at bounding box center [32, 318] width 11 height 11
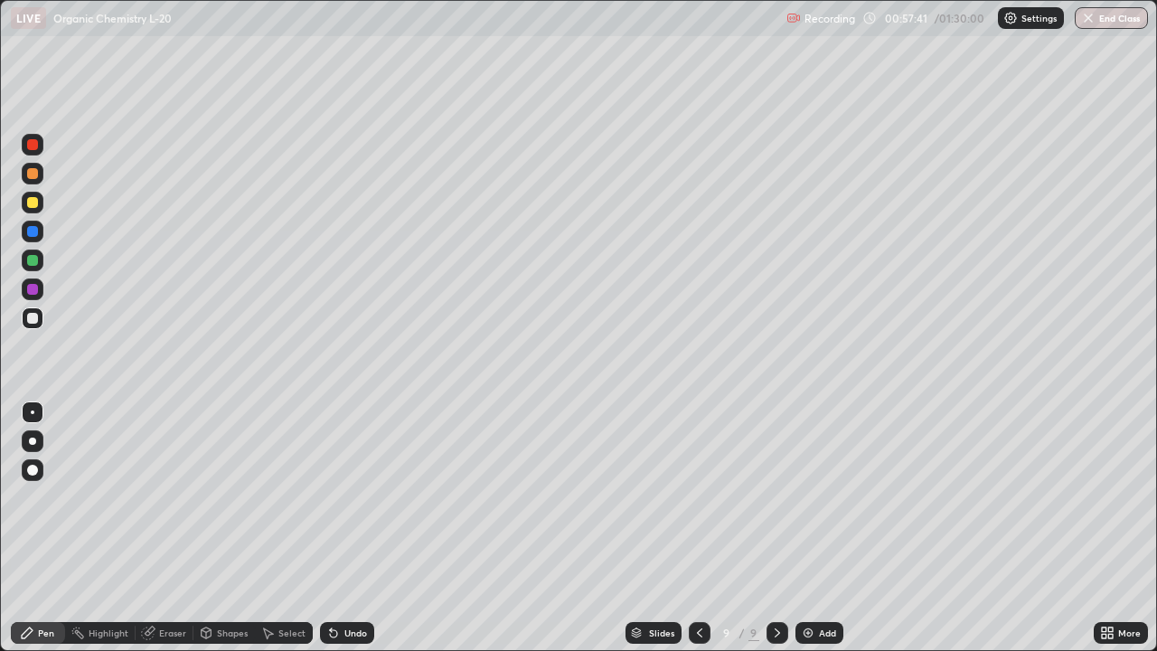
click at [39, 202] on div at bounding box center [33, 203] width 22 height 22
click at [42, 286] on div at bounding box center [33, 289] width 22 height 22
click at [40, 262] on div at bounding box center [33, 260] width 22 height 22
click at [42, 317] on div at bounding box center [33, 318] width 22 height 22
click at [347, 522] on div "Undo" at bounding box center [355, 632] width 23 height 9
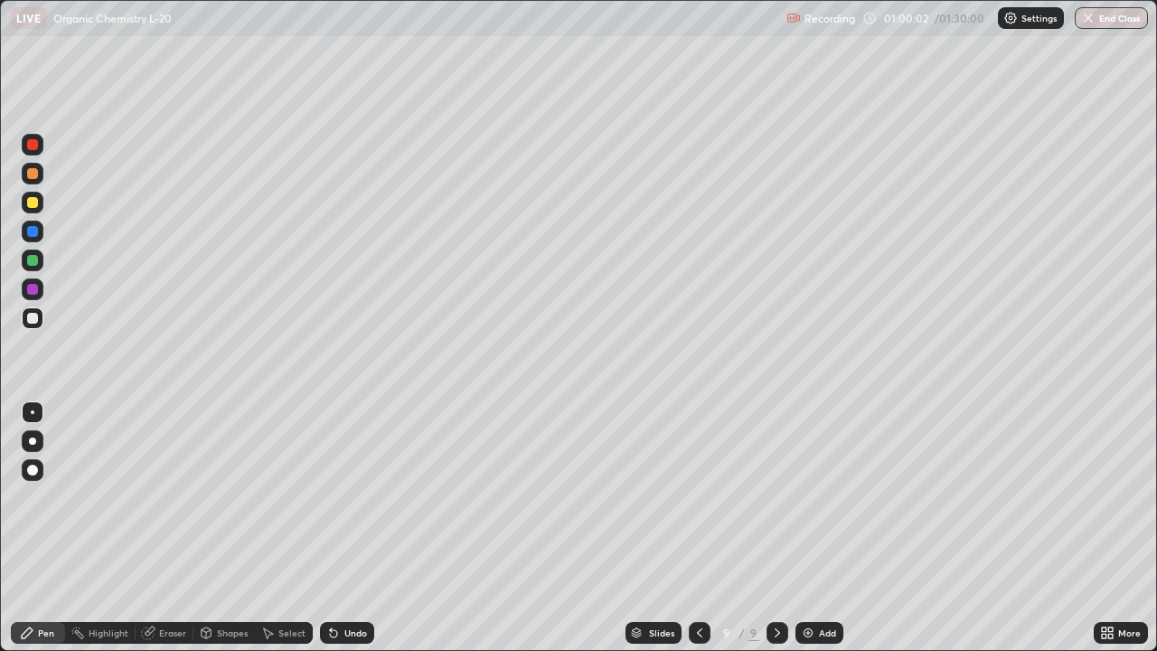
click at [348, 522] on div "Undo" at bounding box center [355, 632] width 23 height 9
click at [41, 288] on div at bounding box center [33, 289] width 22 height 22
click at [42, 204] on div at bounding box center [33, 203] width 22 height 22
click at [39, 287] on div at bounding box center [33, 289] width 22 height 22
click at [40, 320] on div at bounding box center [33, 318] width 22 height 22
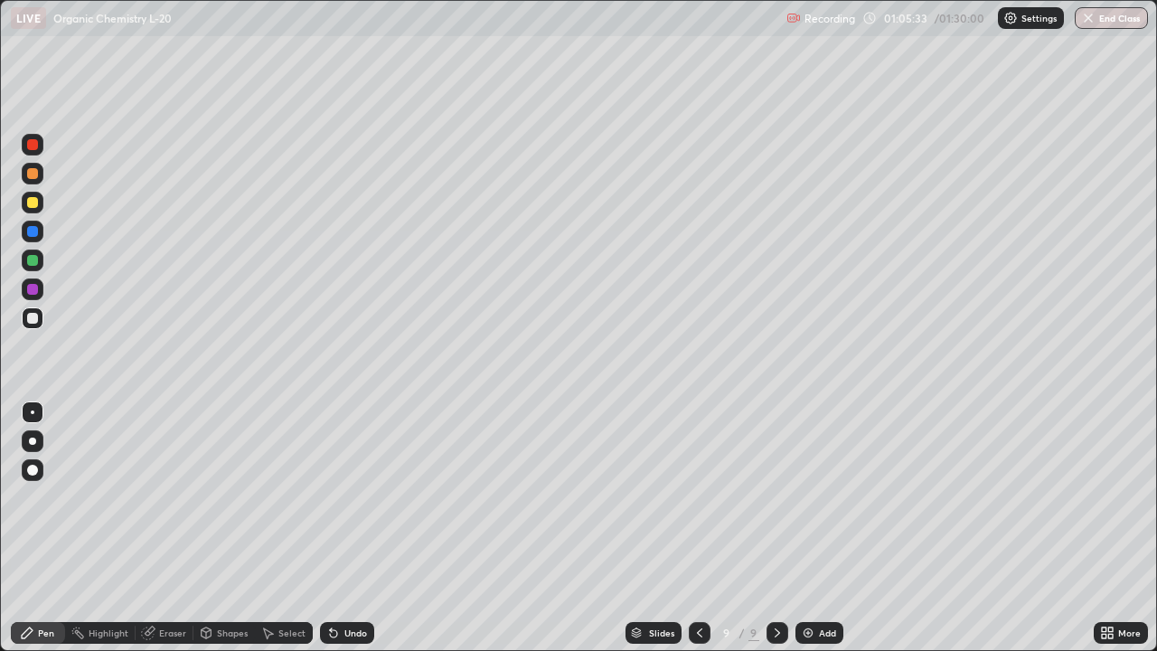
click at [40, 203] on div at bounding box center [33, 203] width 22 height 22
click at [812, 522] on img at bounding box center [808, 633] width 14 height 14
click at [36, 145] on div at bounding box center [32, 144] width 11 height 11
click at [35, 197] on div at bounding box center [32, 202] width 11 height 11
click at [365, 522] on div "Undo" at bounding box center [347, 633] width 54 height 22
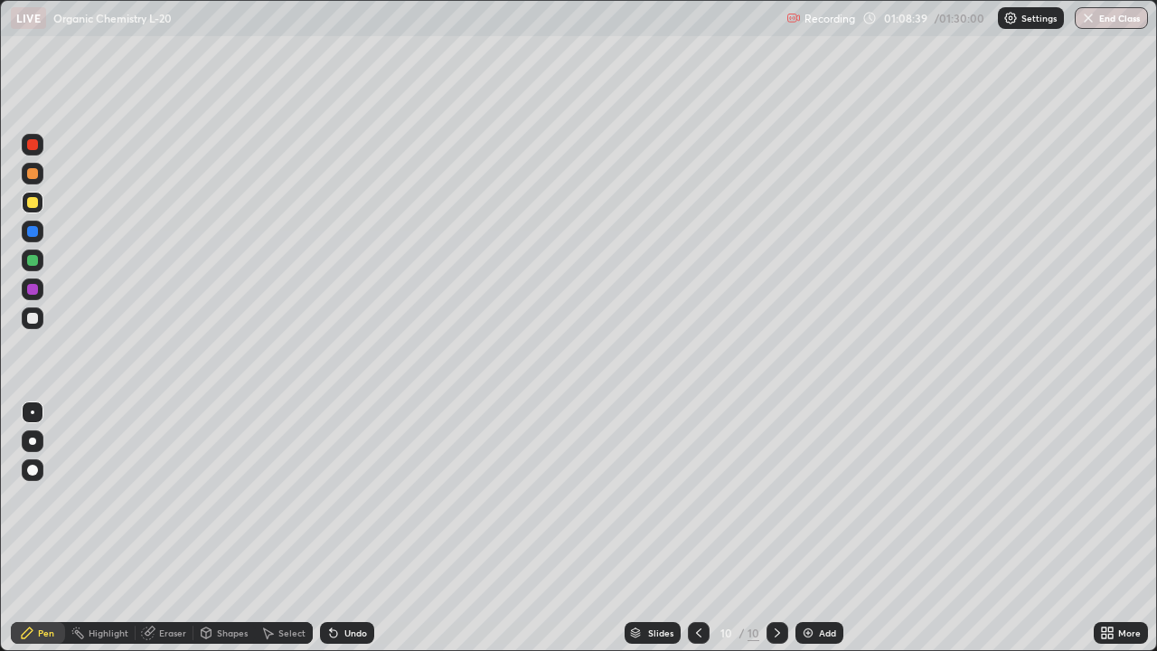
click at [360, 522] on div "Undo" at bounding box center [355, 632] width 23 height 9
click at [39, 257] on div at bounding box center [33, 260] width 22 height 22
click at [35, 146] on div at bounding box center [32, 144] width 11 height 11
click at [36, 318] on div at bounding box center [32, 318] width 11 height 11
click at [40, 259] on div at bounding box center [33, 260] width 22 height 22
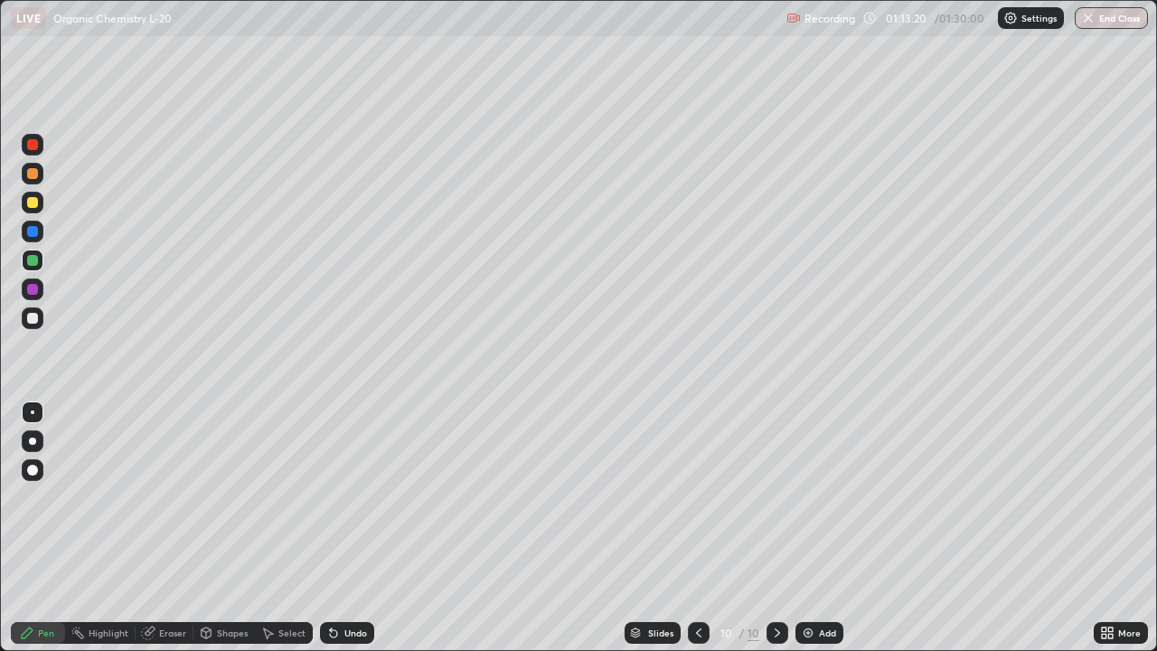
click at [831, 522] on div "Add" at bounding box center [827, 632] width 17 height 9
click at [40, 147] on div at bounding box center [33, 145] width 22 height 22
click at [35, 200] on div at bounding box center [32, 202] width 11 height 11
click at [39, 262] on div at bounding box center [33, 260] width 22 height 22
click at [42, 202] on div at bounding box center [33, 203] width 22 height 22
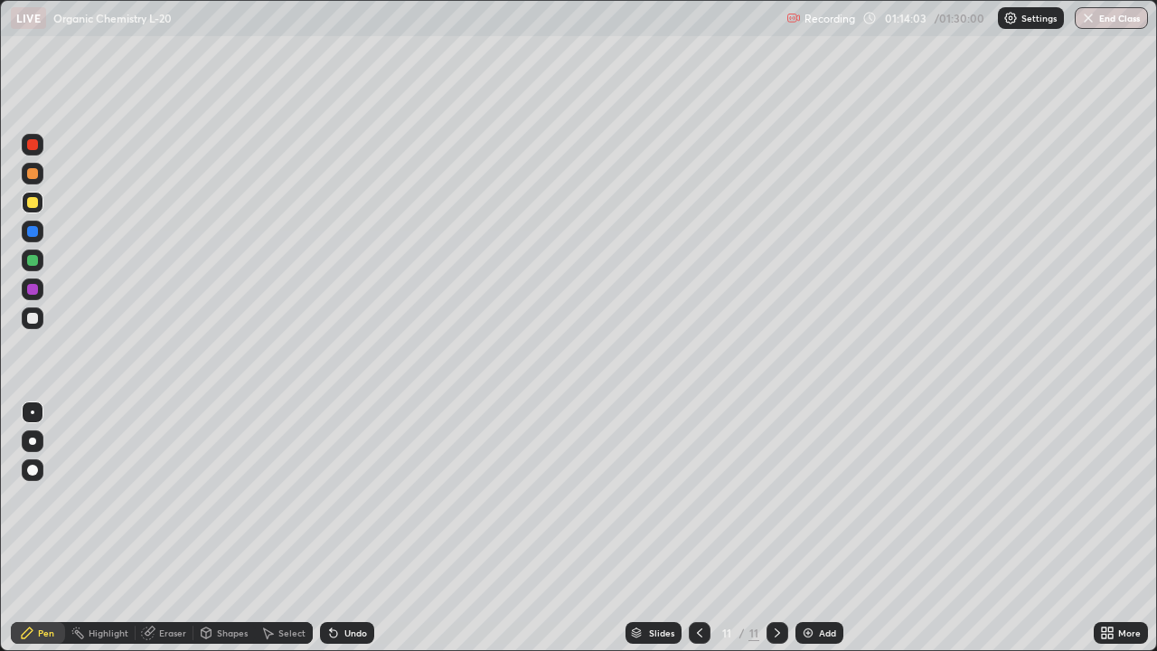
click at [34, 143] on div at bounding box center [32, 144] width 11 height 11
click at [40, 202] on div at bounding box center [33, 203] width 22 height 22
click at [42, 288] on div at bounding box center [33, 289] width 22 height 22
click at [39, 258] on div at bounding box center [33, 260] width 22 height 22
click at [42, 202] on div at bounding box center [33, 203] width 22 height 22
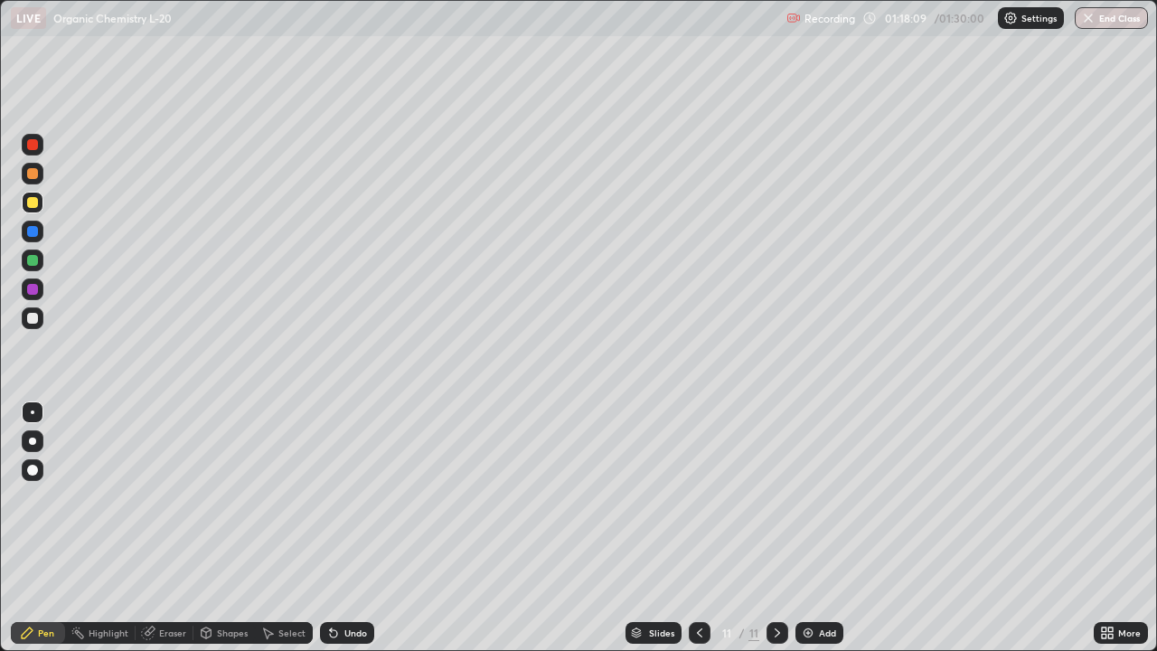
click at [41, 314] on div at bounding box center [33, 318] width 22 height 22
click at [35, 203] on div at bounding box center [32, 202] width 11 height 11
click at [30, 319] on div at bounding box center [32, 318] width 11 height 11
click at [38, 279] on div at bounding box center [33, 289] width 22 height 22
click at [35, 174] on div at bounding box center [32, 173] width 11 height 11
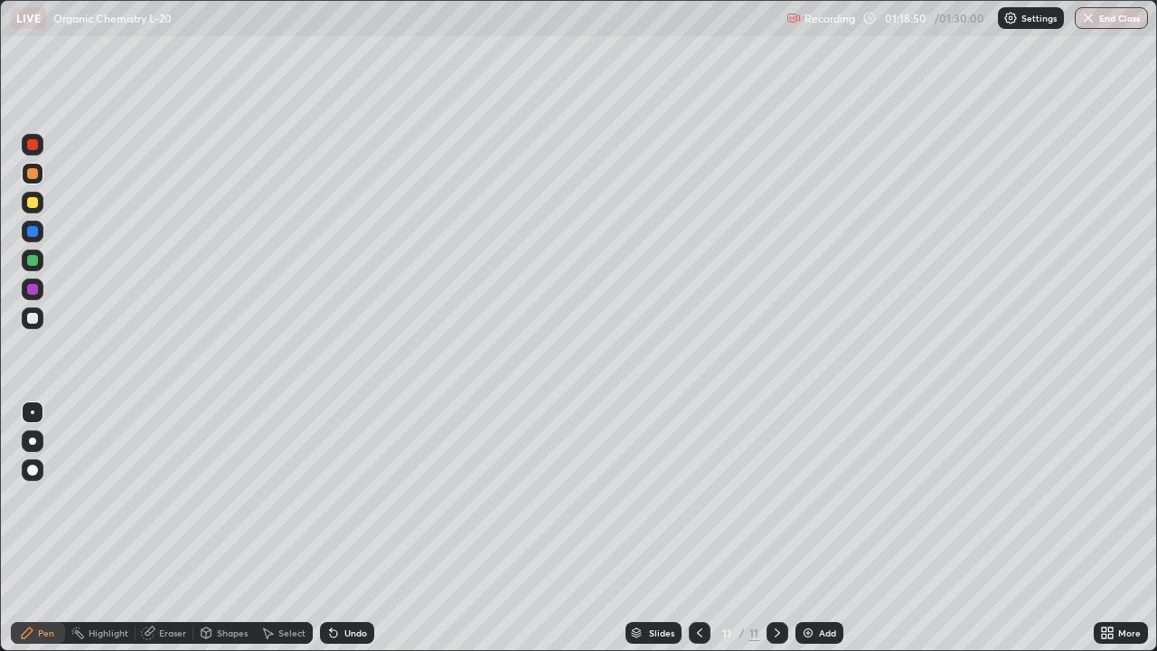
click at [36, 261] on div at bounding box center [32, 260] width 11 height 11
click at [39, 319] on div at bounding box center [33, 318] width 22 height 22
click at [364, 522] on div "Undo" at bounding box center [347, 633] width 54 height 22
click at [349, 522] on div "Undo" at bounding box center [355, 632] width 23 height 9
click at [41, 263] on div at bounding box center [33, 260] width 22 height 22
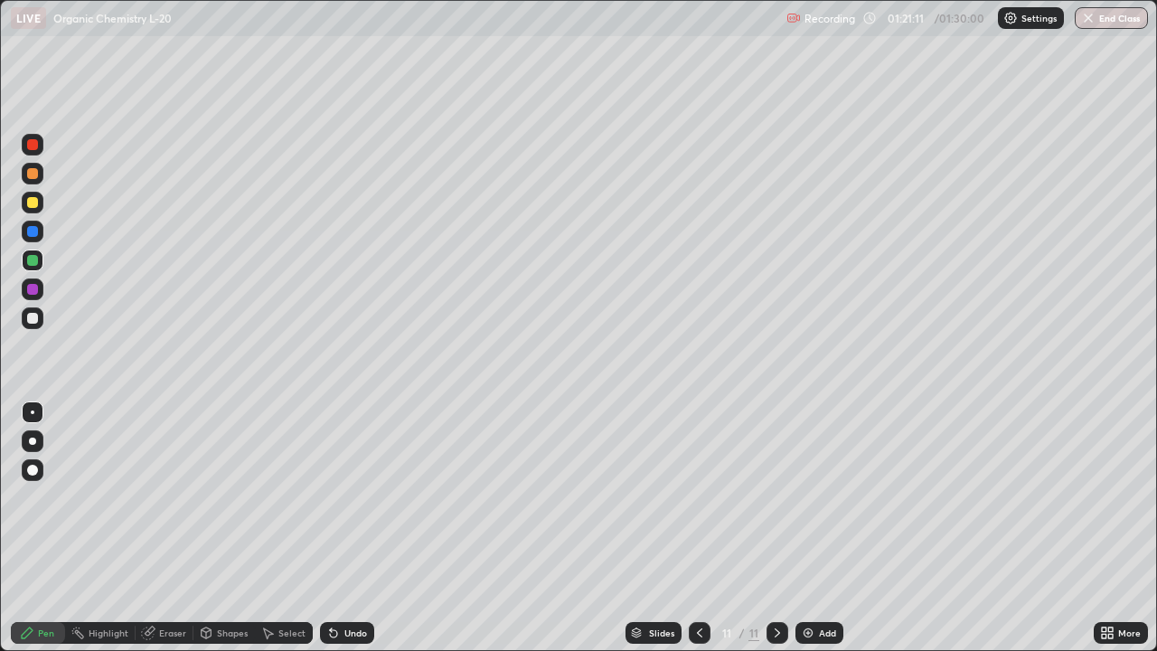
click at [33, 202] on div at bounding box center [32, 202] width 11 height 11
click at [168, 522] on div "Eraser" at bounding box center [172, 632] width 27 height 9
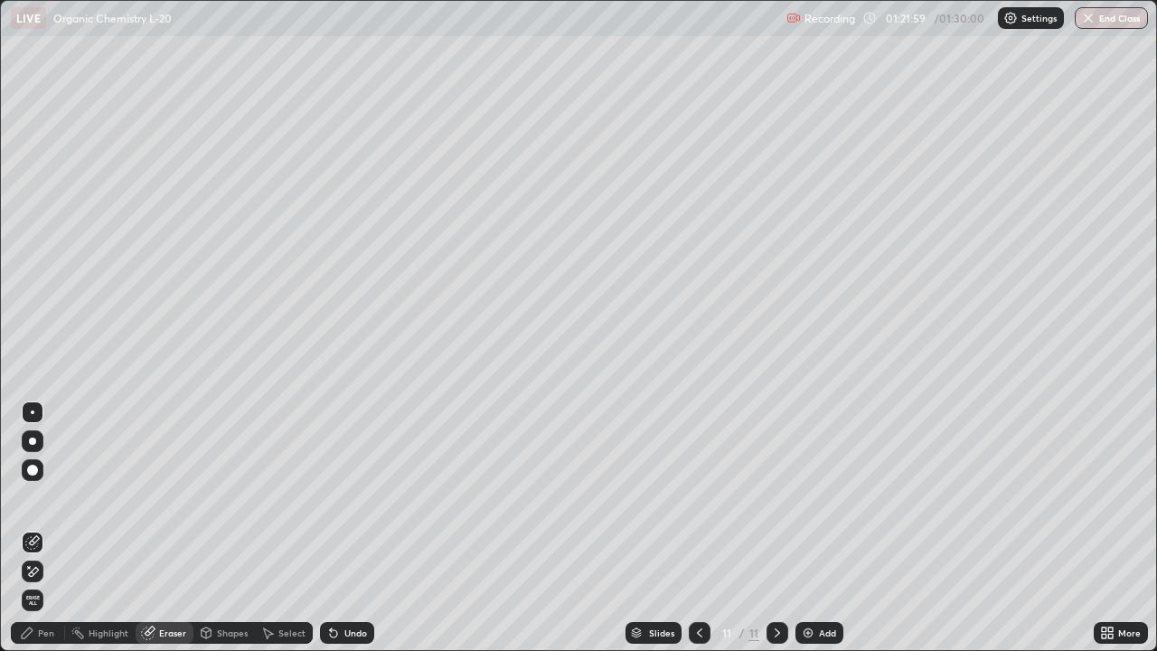
click at [53, 522] on div "Pen" at bounding box center [46, 632] width 16 height 9
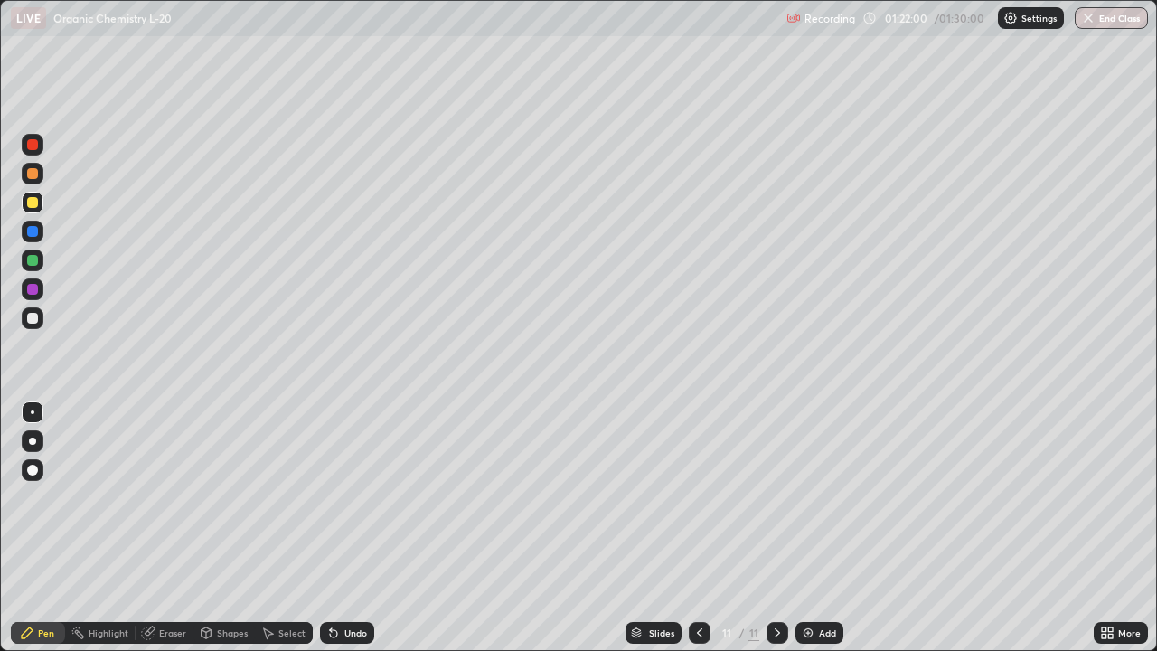
click at [36, 256] on div at bounding box center [32, 260] width 11 height 11
click at [35, 292] on div at bounding box center [32, 289] width 11 height 11
click at [826, 522] on div "Add" at bounding box center [819, 633] width 48 height 22
click at [39, 258] on div at bounding box center [33, 260] width 22 height 22
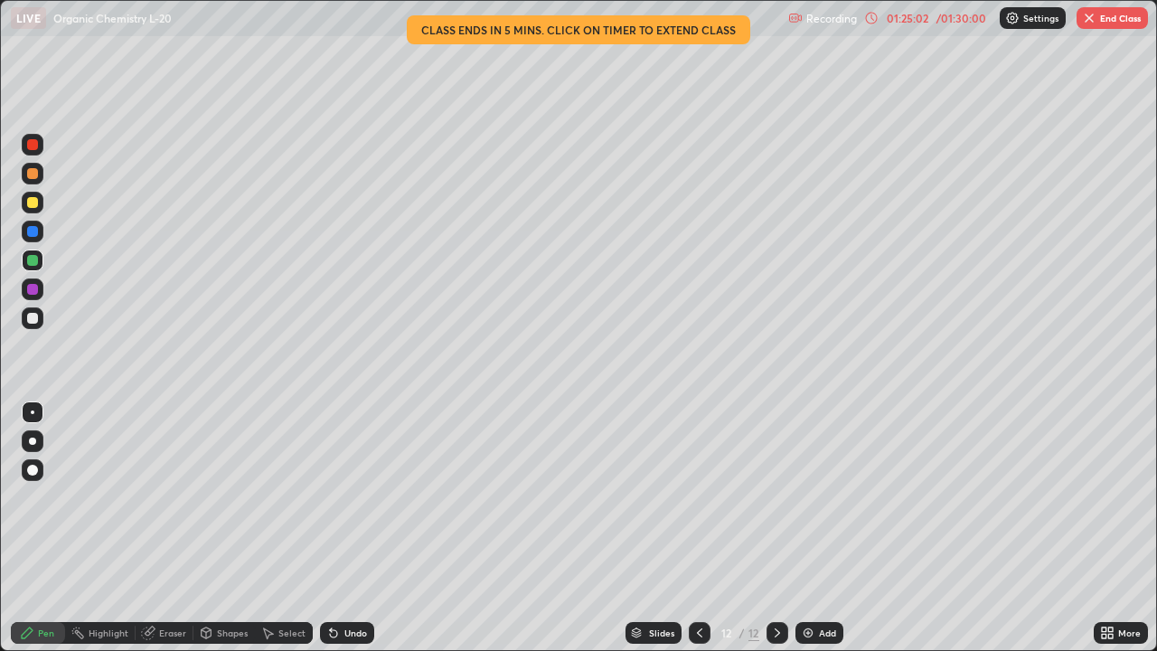
click at [33, 145] on div at bounding box center [32, 144] width 11 height 11
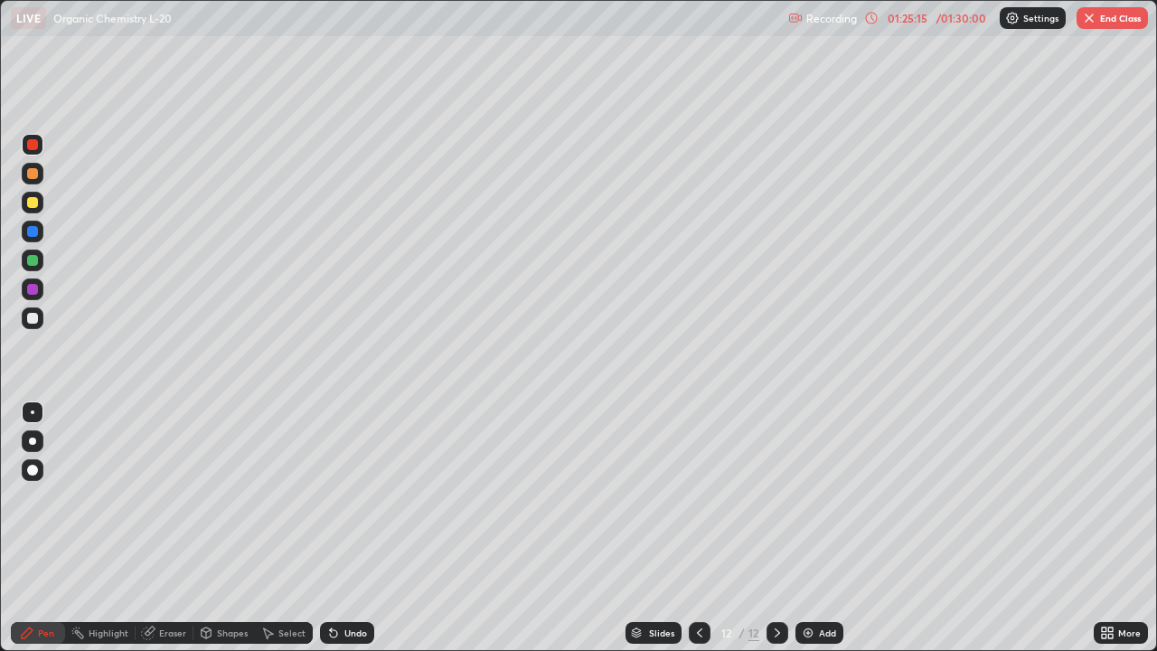
click at [42, 203] on div at bounding box center [33, 203] width 22 height 22
click at [39, 234] on div at bounding box center [33, 232] width 22 height 22
click at [40, 319] on div at bounding box center [33, 318] width 22 height 22
click at [346, 522] on div "Undo" at bounding box center [355, 632] width 23 height 9
click at [356, 522] on div "Undo" at bounding box center [355, 632] width 23 height 9
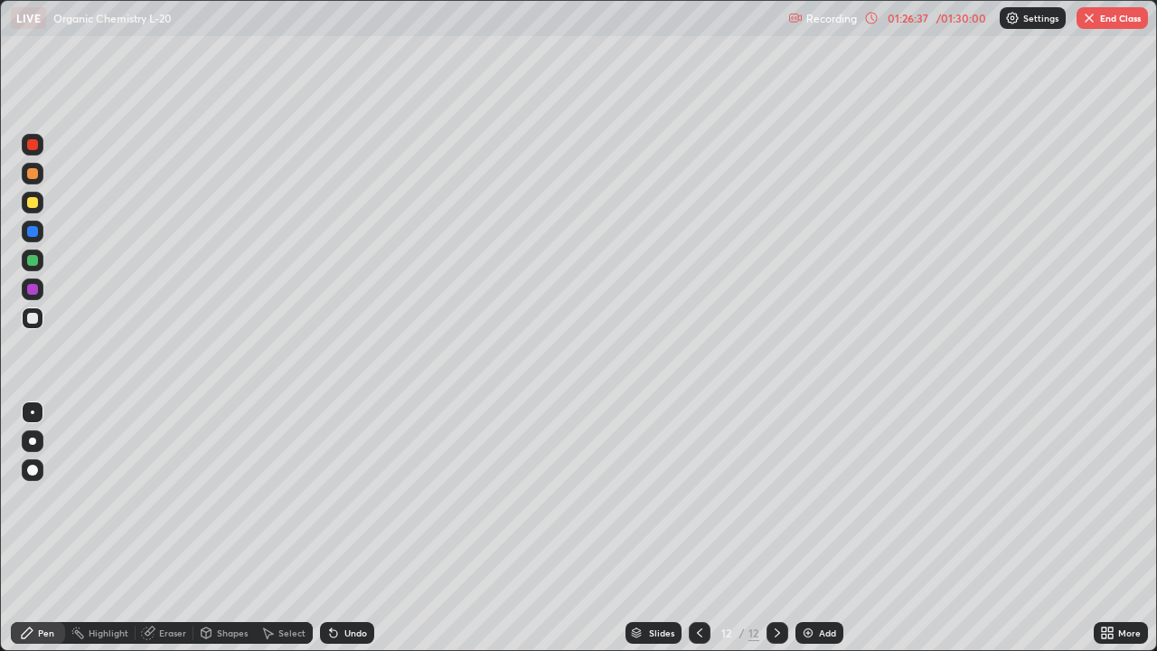
click at [33, 260] on div at bounding box center [32, 260] width 11 height 11
click at [39, 146] on div at bounding box center [33, 145] width 22 height 22
click at [33, 318] on div at bounding box center [32, 318] width 11 height 11
click at [41, 261] on div at bounding box center [33, 260] width 22 height 22
click at [41, 202] on div at bounding box center [33, 203] width 22 height 22
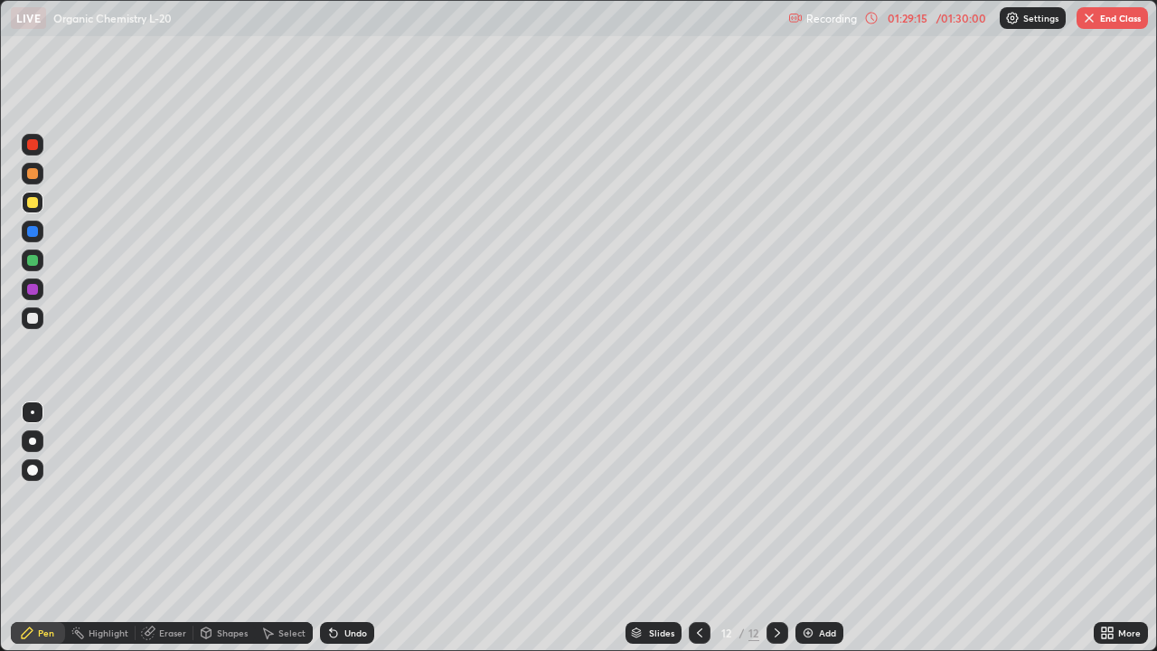
click at [41, 231] on div at bounding box center [33, 232] width 22 height 22
click at [345, 522] on div "Undo" at bounding box center [355, 632] width 23 height 9
click at [335, 522] on div "Undo" at bounding box center [347, 633] width 54 height 22
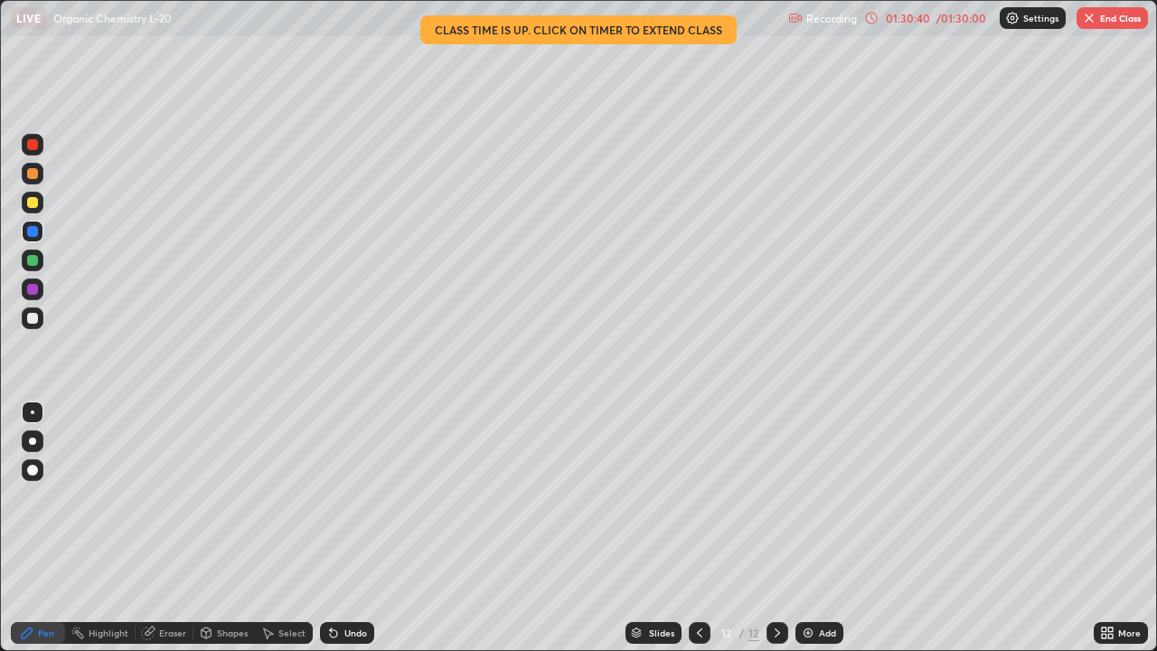
click at [36, 175] on div at bounding box center [32, 173] width 11 height 11
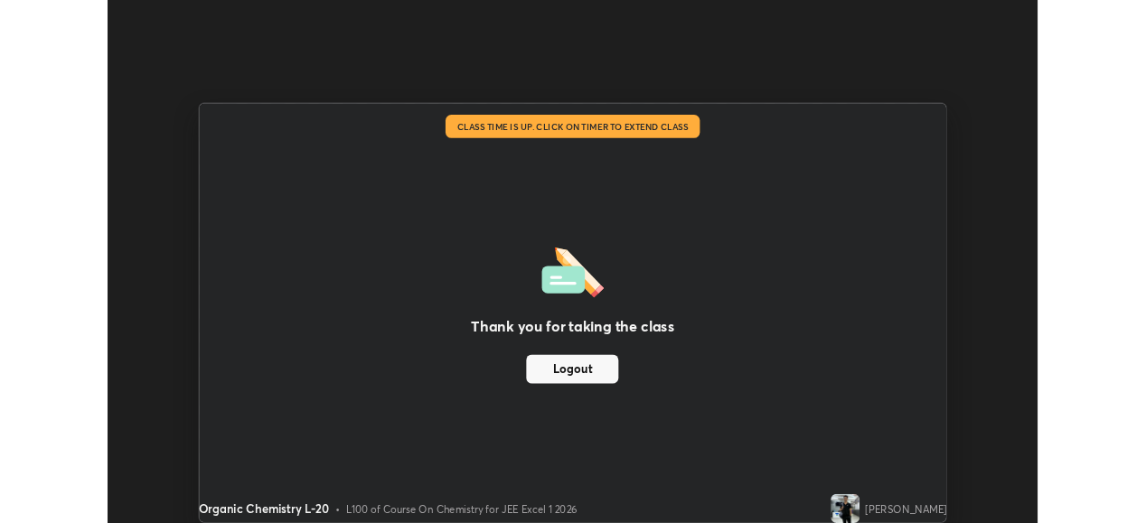
scroll to position [89870, 89247]
